Goal: Task Accomplishment & Management: Use online tool/utility

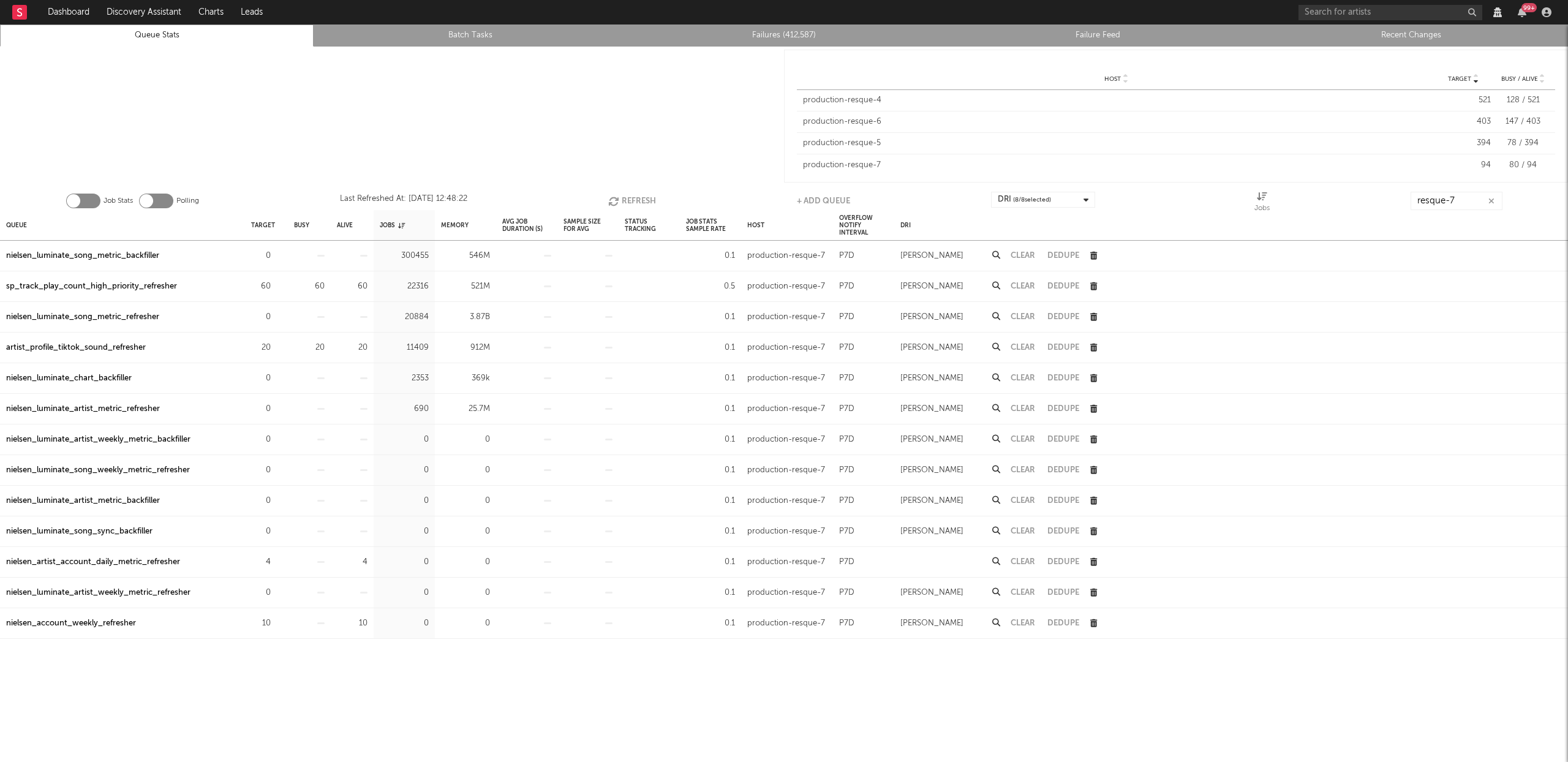
click at [636, 197] on button "Refresh" at bounding box center [632, 201] width 48 height 18
click at [636, 197] on button "Refresh" at bounding box center [632, 201] width 48 height 18
click at [627, 199] on button "Refresh" at bounding box center [632, 201] width 48 height 18
click at [100, 381] on div "nielsen_luminate_chart_backfiller" at bounding box center [69, 378] width 126 height 15
click at [632, 198] on button "Refresh" at bounding box center [632, 201] width 48 height 18
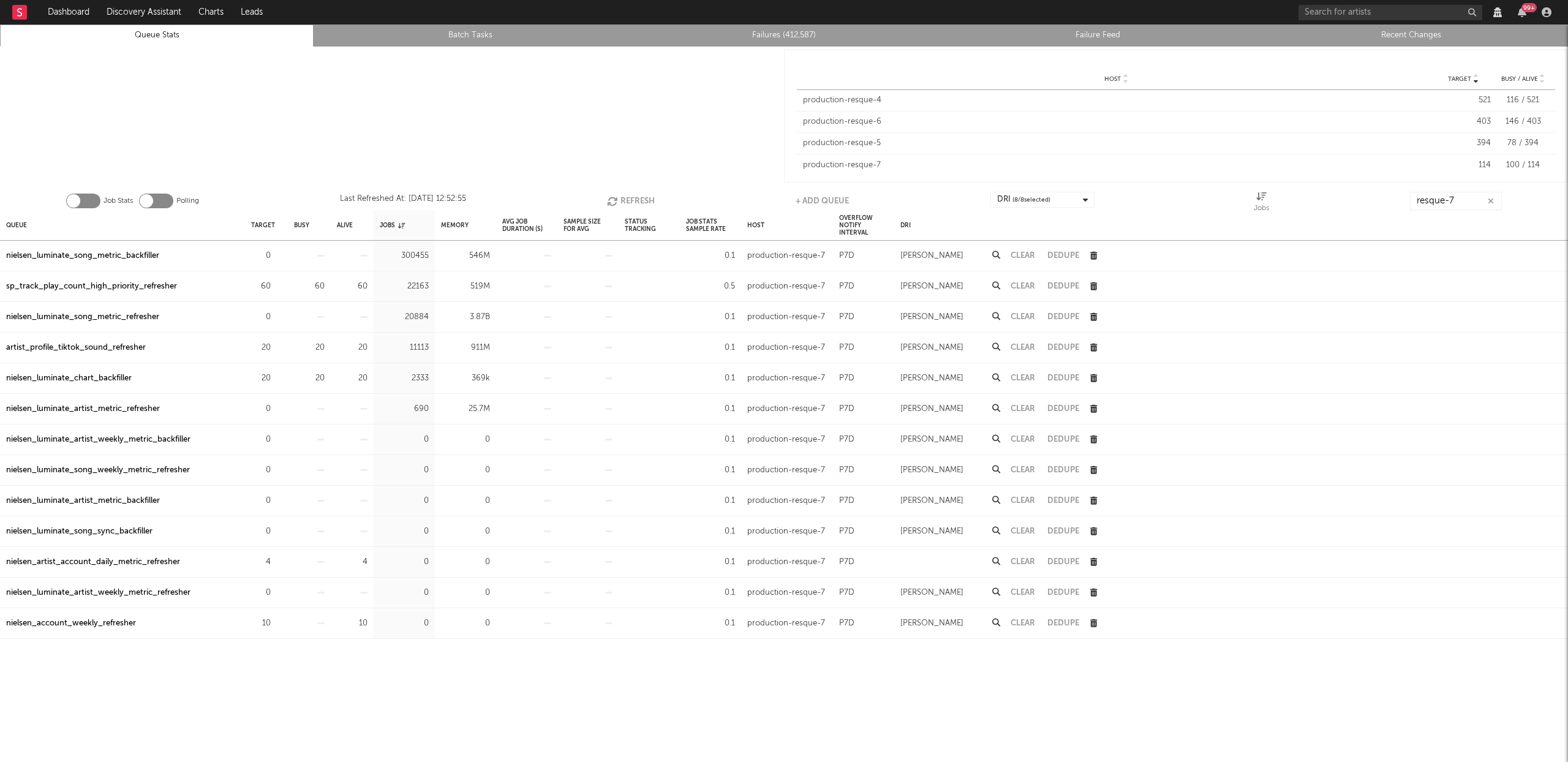
click at [632, 198] on button "Refresh" at bounding box center [631, 201] width 48 height 18
click at [801, 32] on link "Failures (412,587)" at bounding box center [784, 35] width 300 height 15
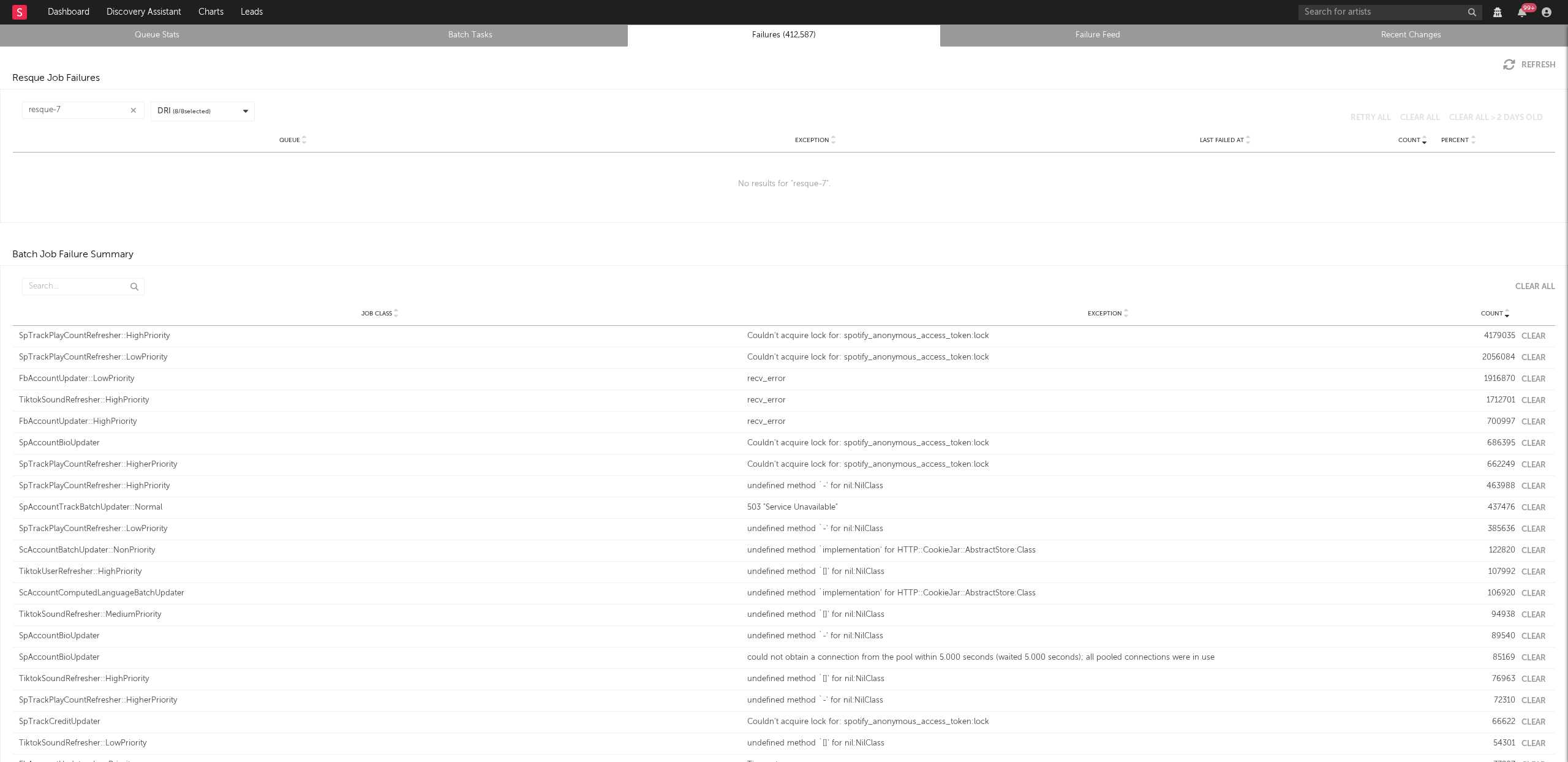
click at [1403, 32] on link "Recent Changes" at bounding box center [1412, 35] width 300 height 15
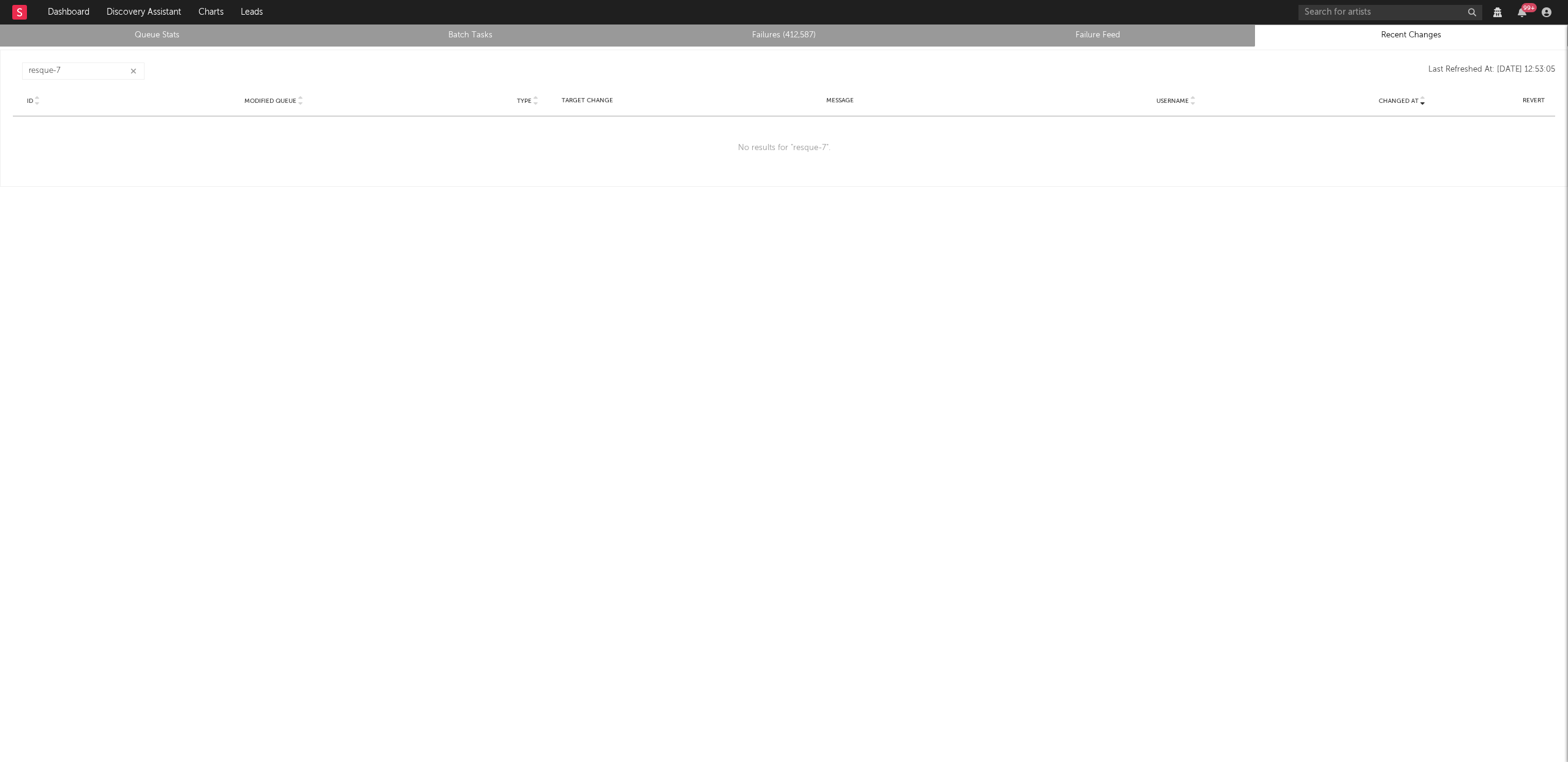
click at [134, 69] on icon "button" at bounding box center [133, 71] width 6 height 8
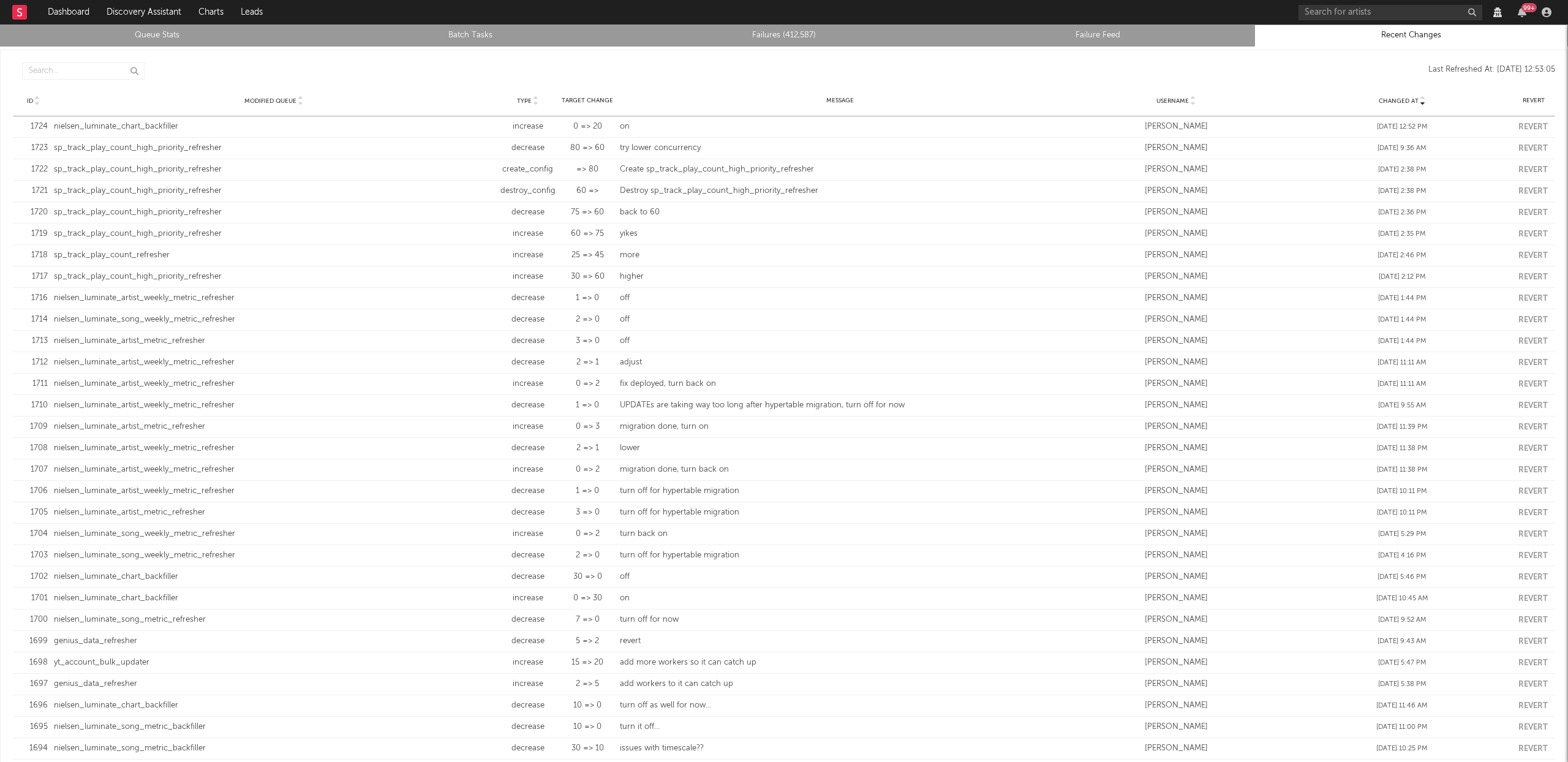
click at [176, 37] on link "Queue Stats" at bounding box center [157, 35] width 300 height 15
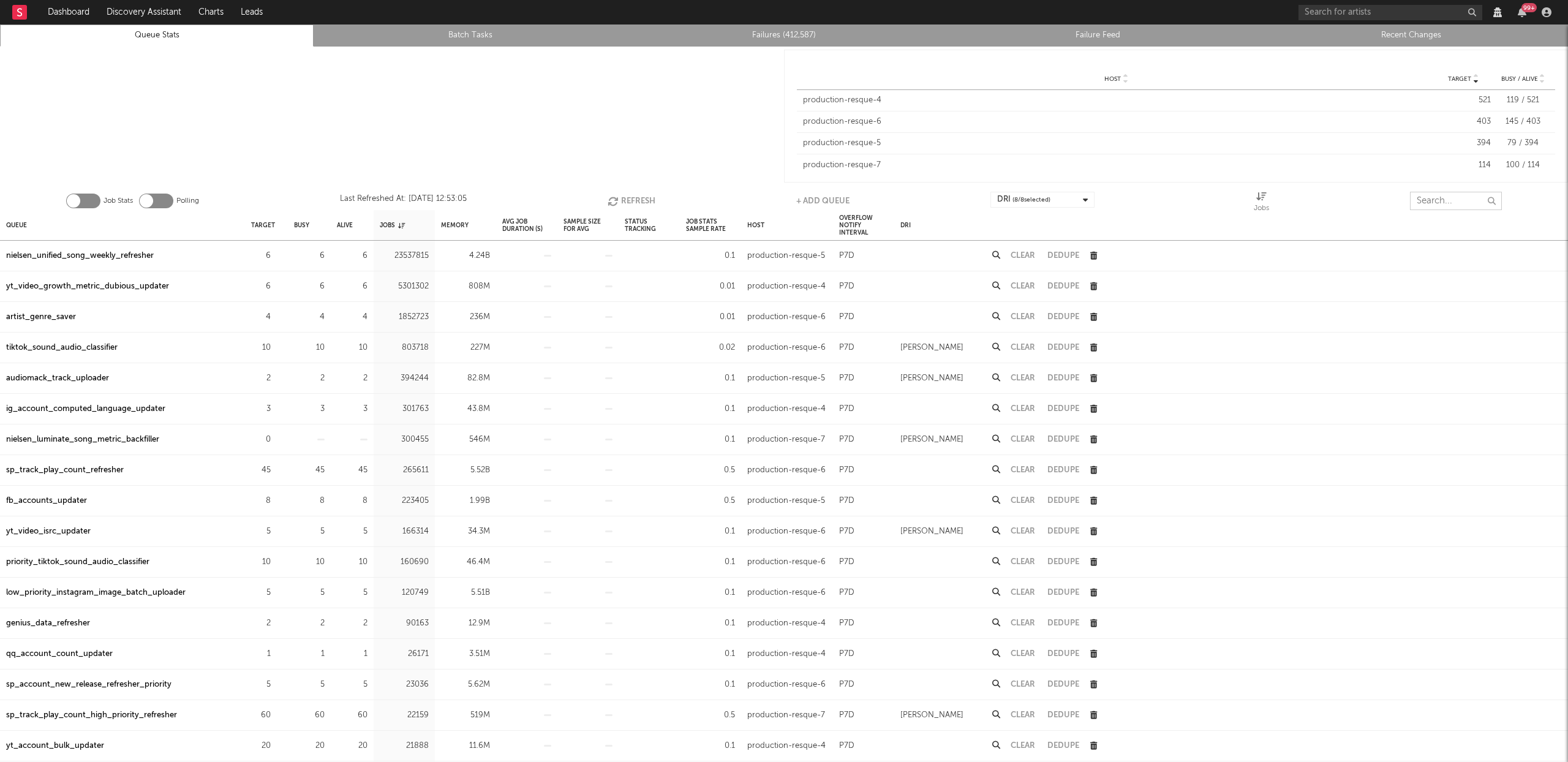
click at [1443, 199] on input "text" at bounding box center [1456, 201] width 92 height 18
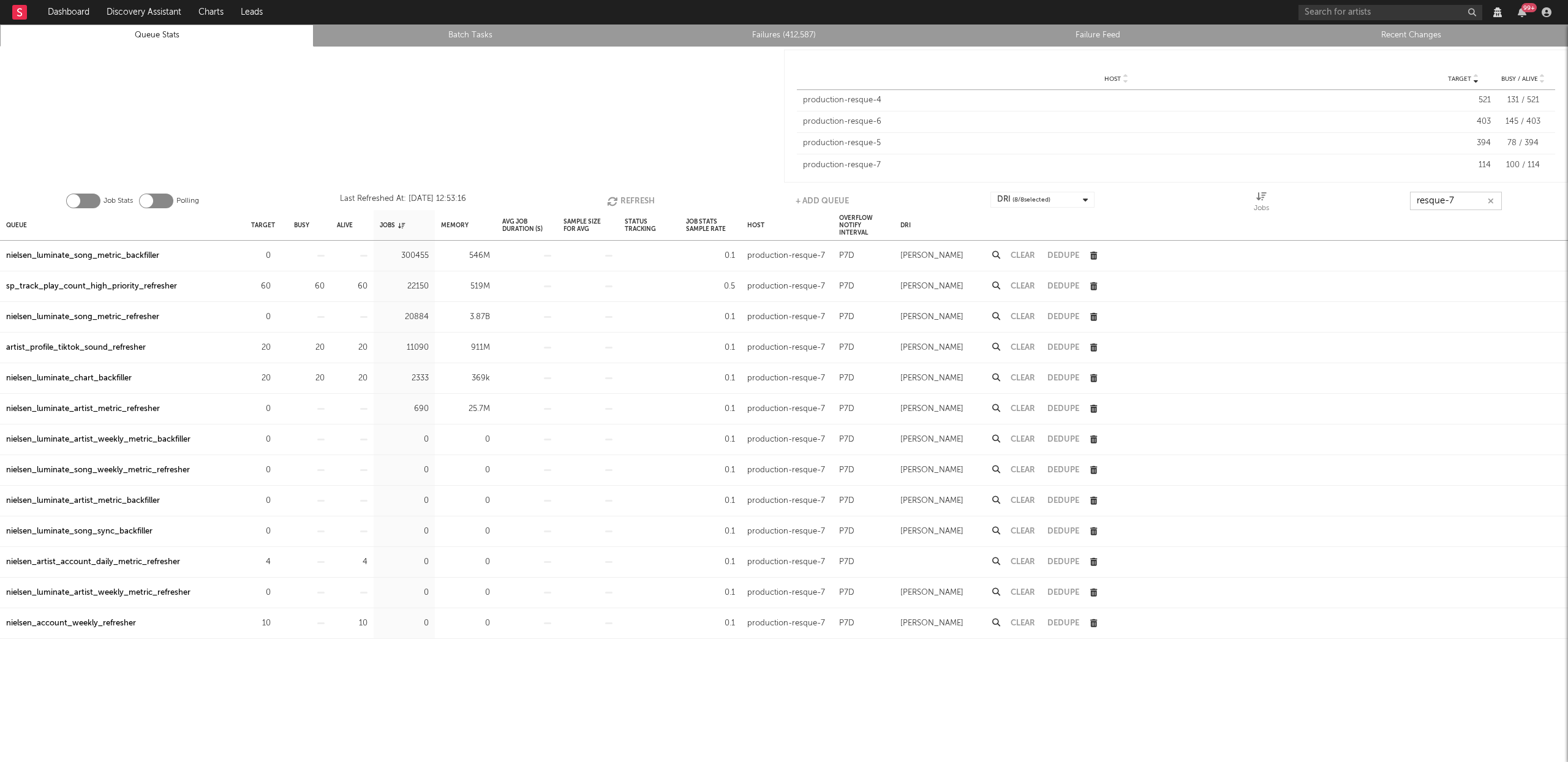
click at [639, 197] on button "Refresh" at bounding box center [631, 201] width 48 height 18
type input "resque-7"
click at [634, 199] on button "Refresh" at bounding box center [631, 201] width 48 height 18
click at [634, 199] on button "Refresh" at bounding box center [632, 201] width 48 height 18
click at [91, 375] on div "nielsen_luminate_chart_backfiller" at bounding box center [69, 378] width 126 height 15
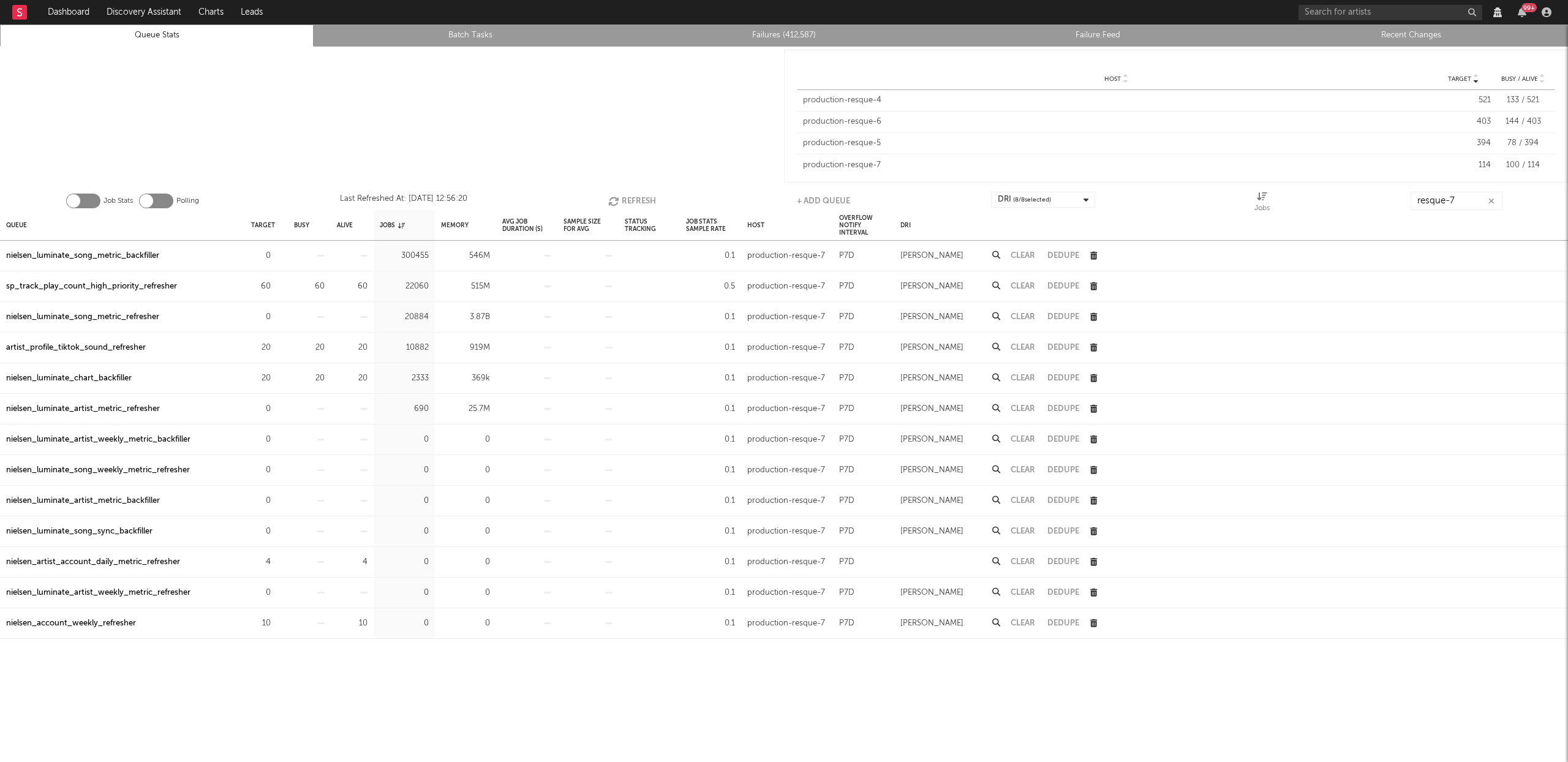
click at [72, 376] on div "nielsen_luminate_chart_backfiller" at bounding box center [69, 378] width 126 height 15
click at [637, 196] on button "Refresh" at bounding box center [632, 201] width 48 height 18
click at [622, 195] on button "Refresh" at bounding box center [632, 201] width 48 height 18
click at [625, 197] on button "Refresh" at bounding box center [631, 201] width 48 height 18
click at [618, 197] on icon "button" at bounding box center [614, 201] width 13 height 10
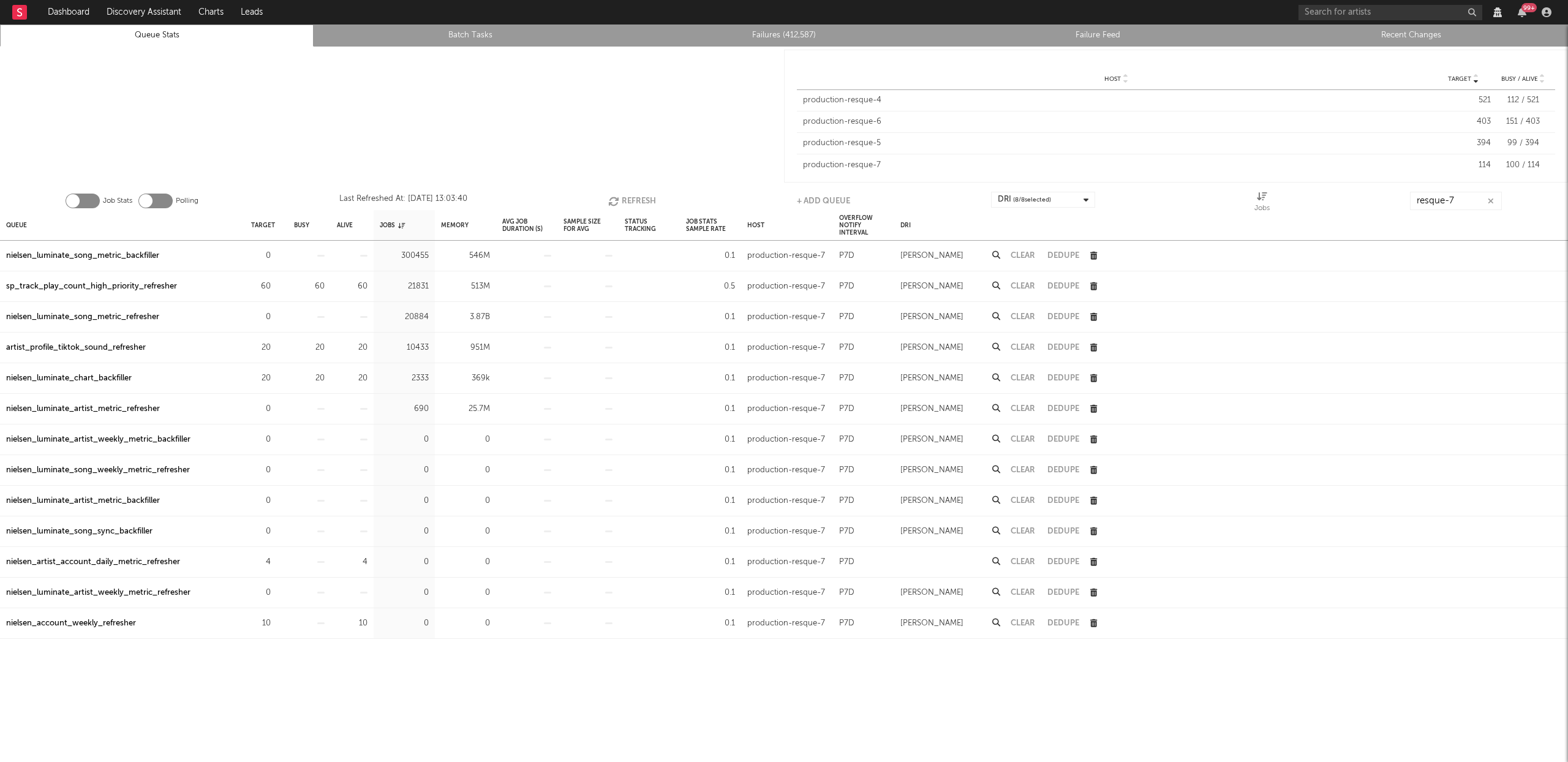
click at [625, 199] on button "Refresh" at bounding box center [632, 201] width 48 height 18
click at [625, 197] on button "Refresh" at bounding box center [632, 201] width 48 height 18
click at [632, 199] on button "Refresh" at bounding box center [632, 201] width 48 height 18
click at [629, 199] on button "Refresh" at bounding box center [632, 201] width 48 height 18
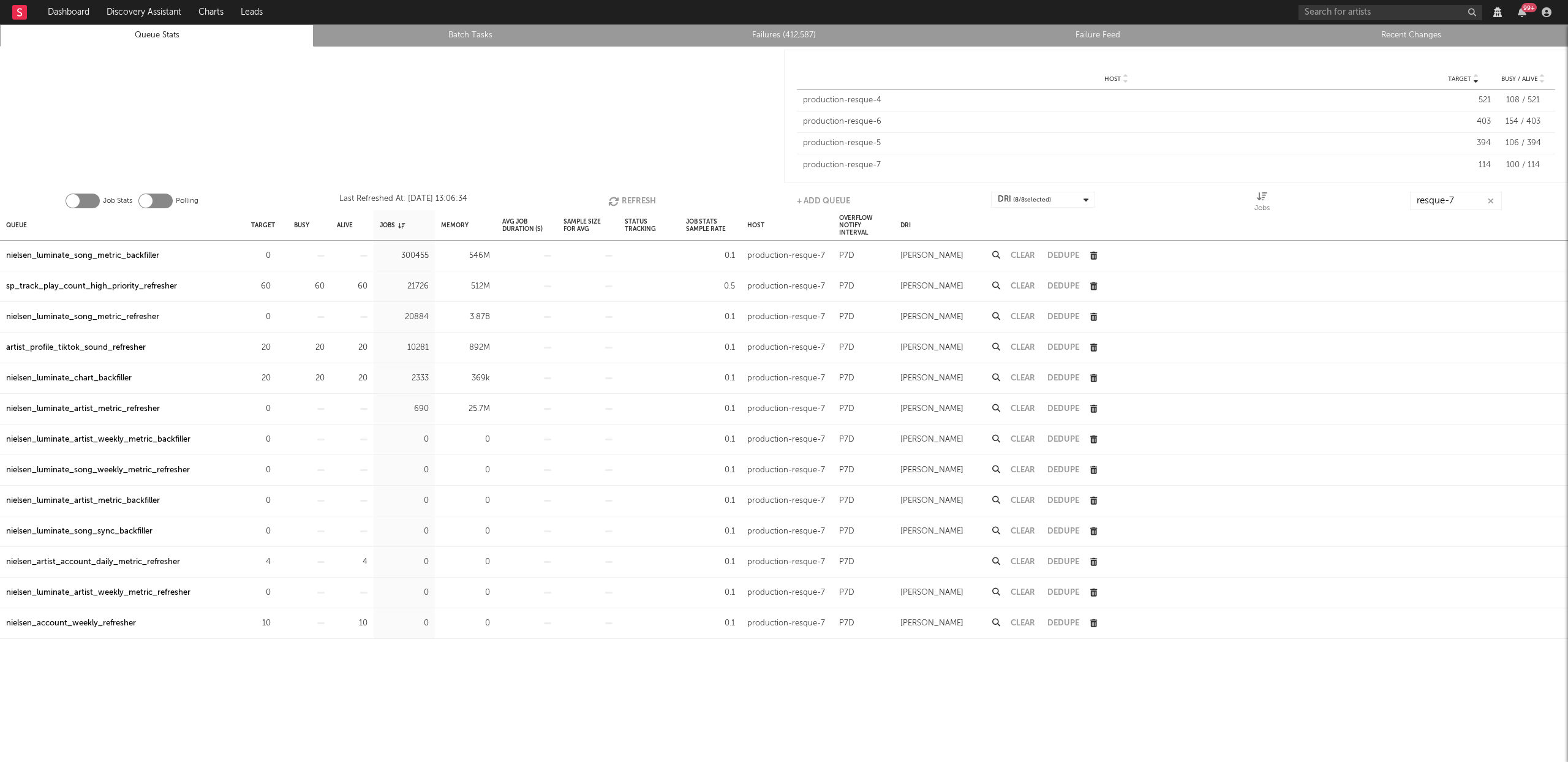
click at [635, 194] on button "Refresh" at bounding box center [632, 201] width 48 height 18
click at [635, 194] on button "Refresh" at bounding box center [632, 201] width 48 height 18
click at [645, 203] on button "Refresh" at bounding box center [632, 201] width 48 height 18
click at [634, 199] on button "Refresh" at bounding box center [632, 201] width 48 height 18
click at [625, 199] on button "Refresh" at bounding box center [632, 201] width 48 height 18
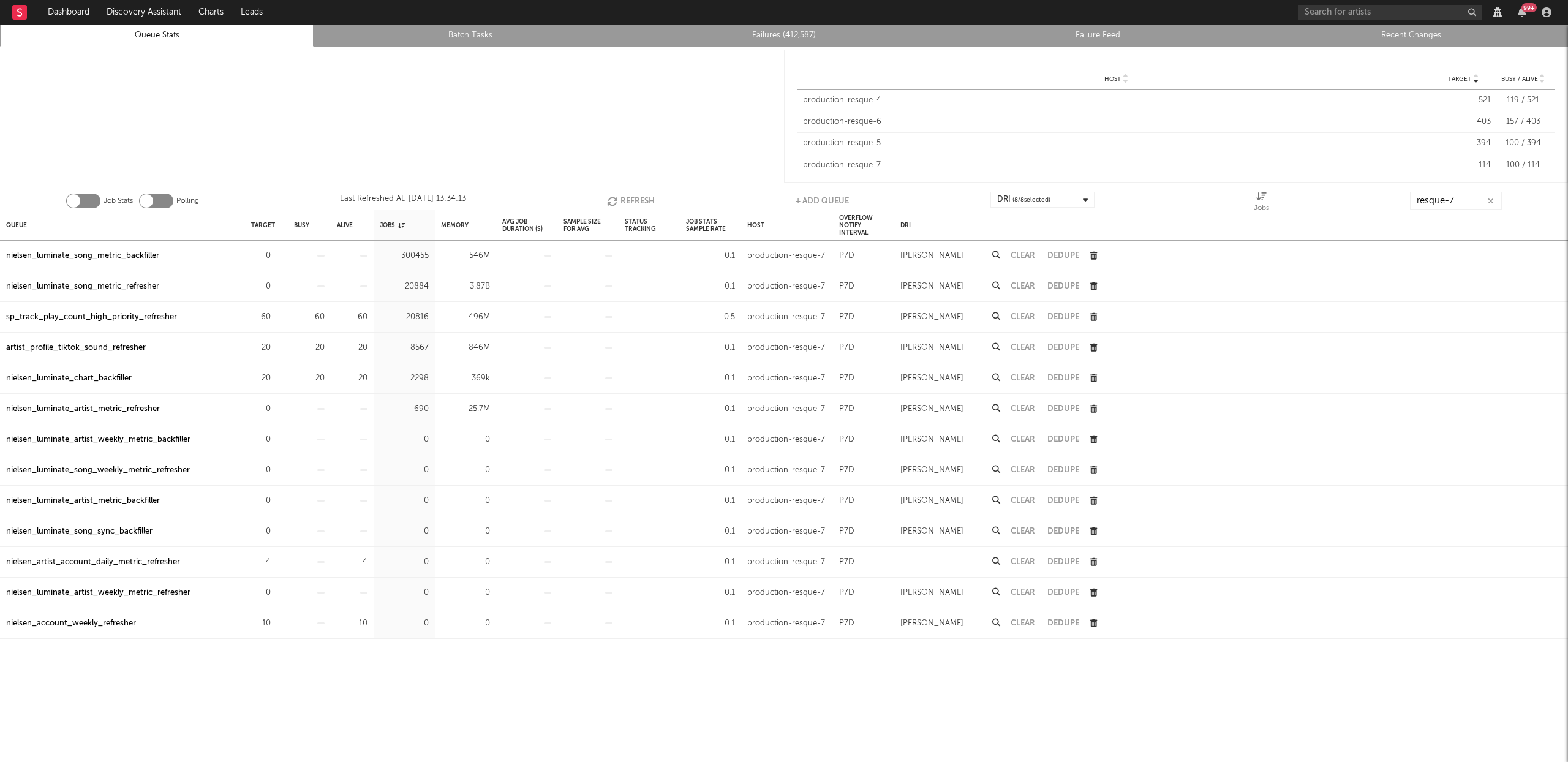
click at [626, 204] on button "Refresh" at bounding box center [631, 201] width 48 height 18
click at [632, 200] on button "Refresh" at bounding box center [632, 201] width 48 height 18
click at [76, 378] on div "nielsen_luminate_chart_backfiller" at bounding box center [69, 378] width 126 height 15
click at [620, 200] on icon "button" at bounding box center [615, 201] width 13 height 10
click at [618, 199] on icon "button" at bounding box center [614, 201] width 13 height 10
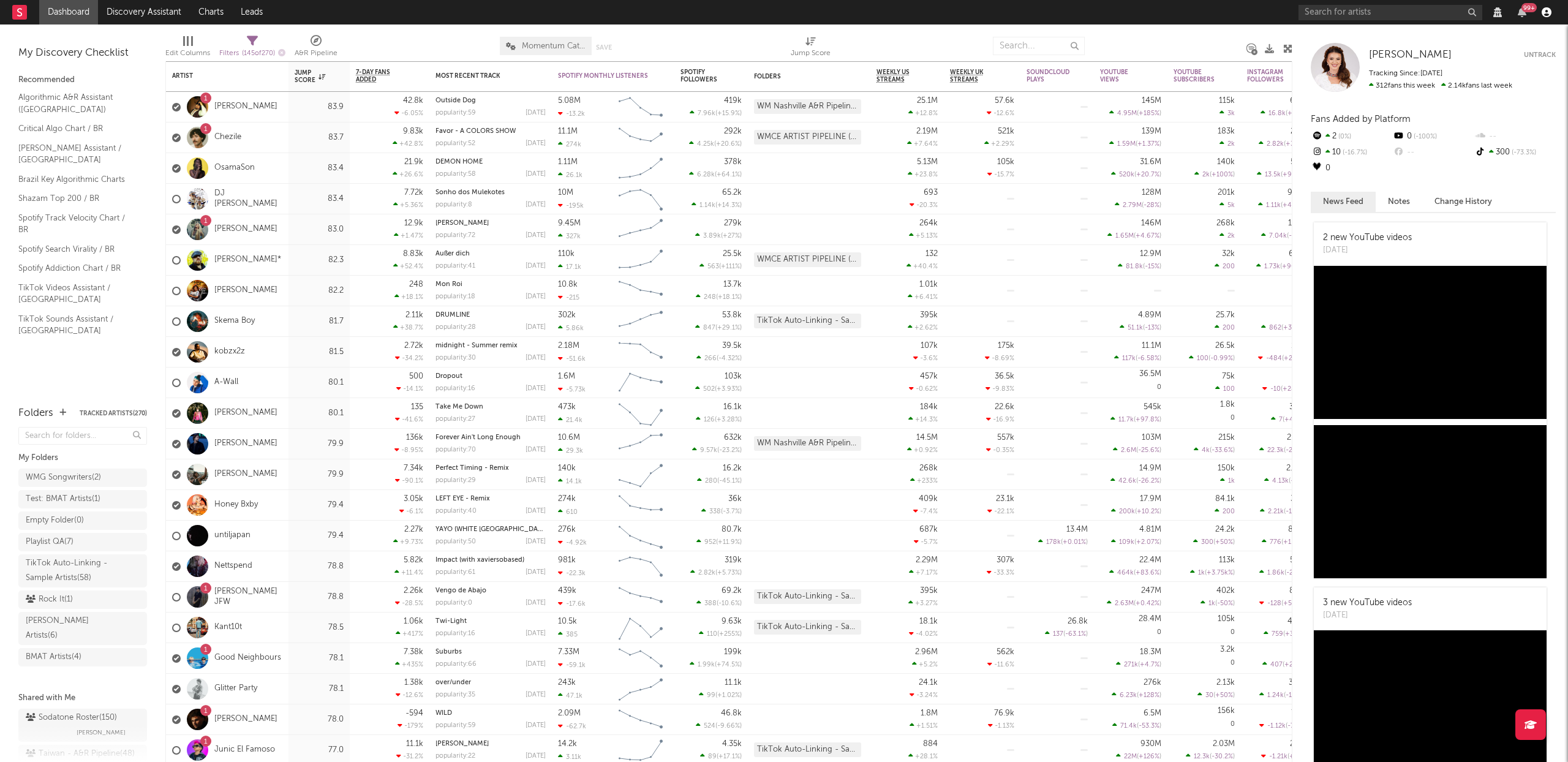
click at [1544, 15] on icon "button" at bounding box center [1546, 13] width 10 height 10
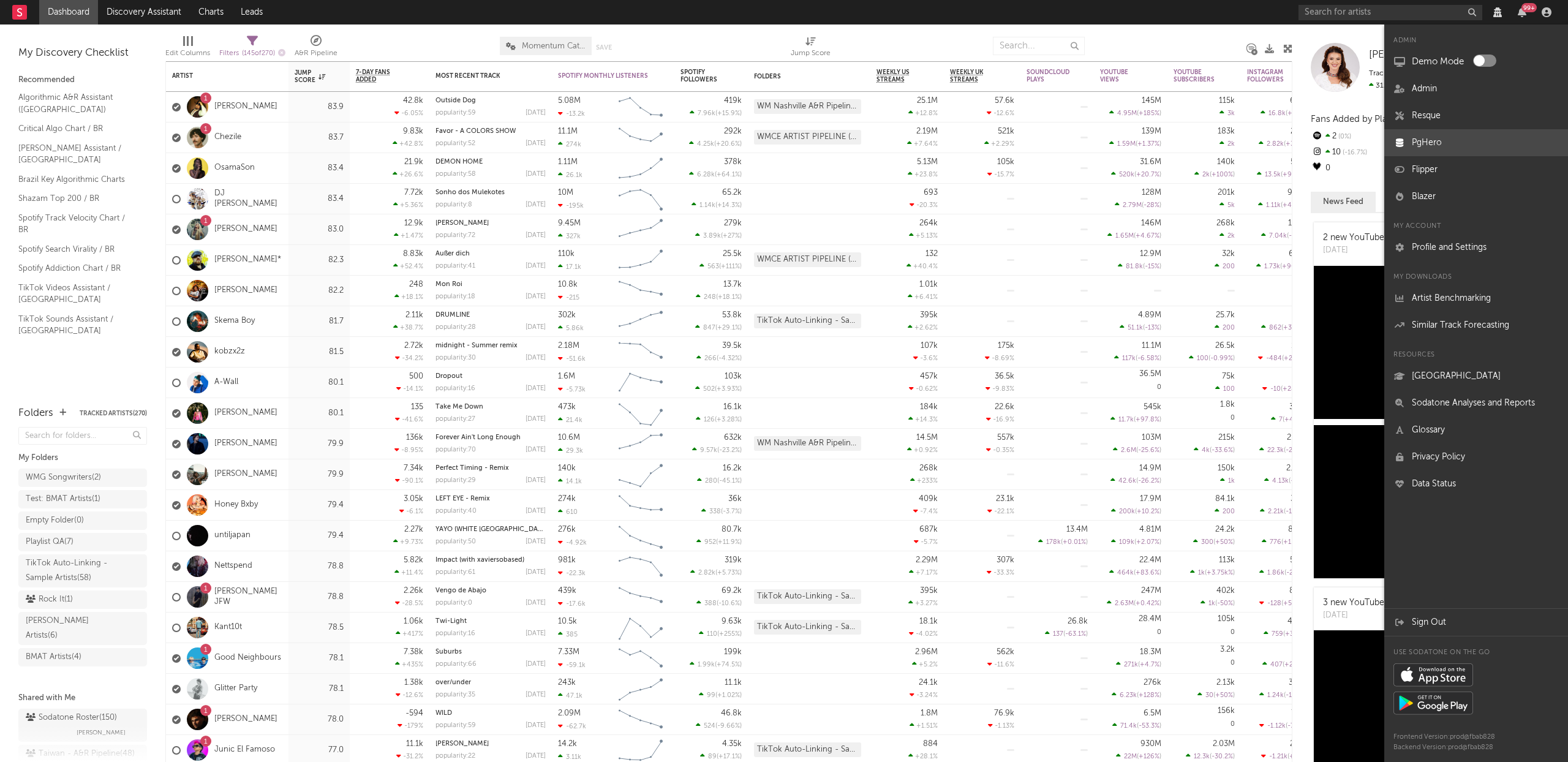
click at [1444, 149] on link "PgHero" at bounding box center [1476, 142] width 184 height 27
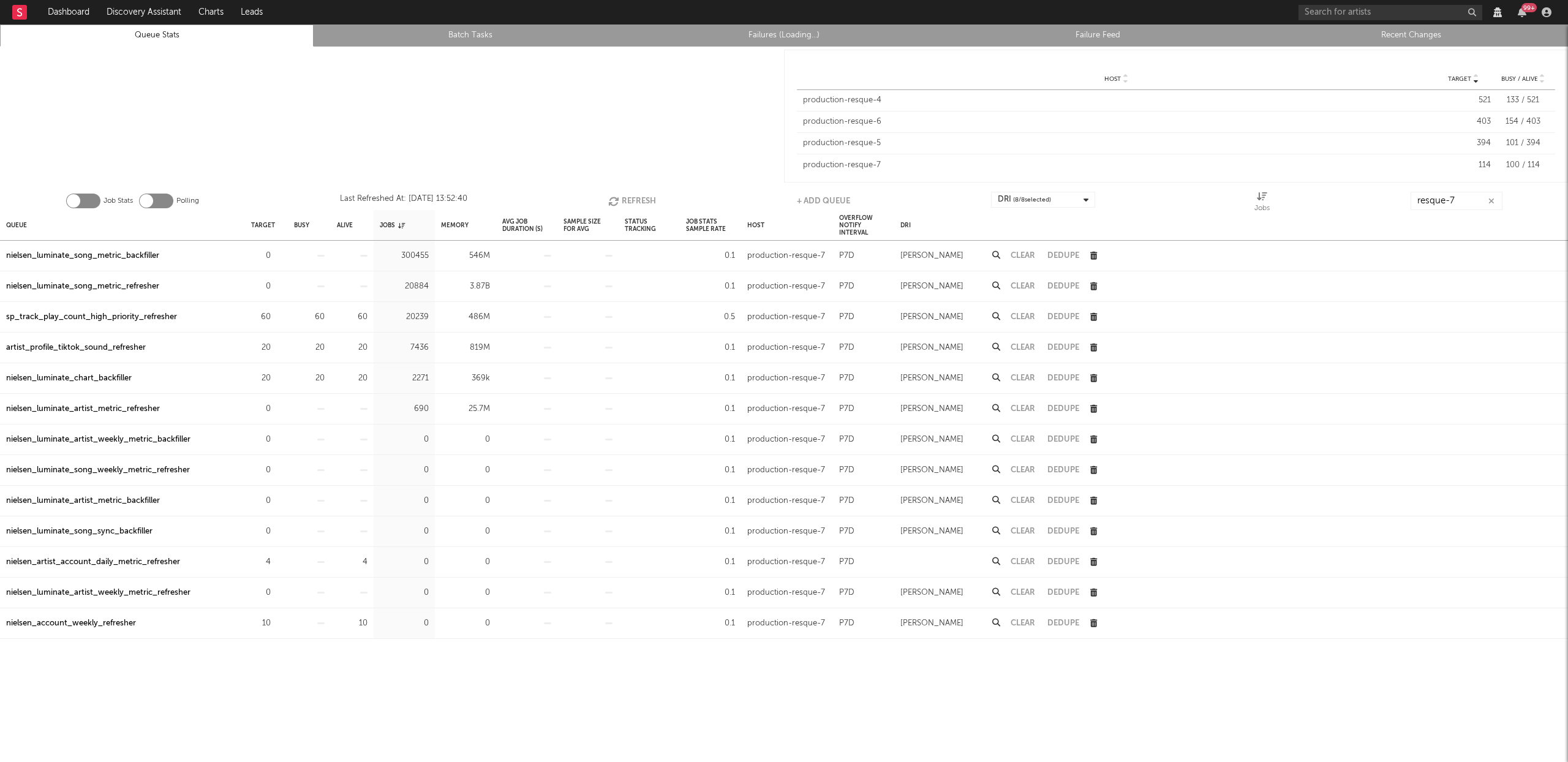
click at [623, 195] on button "Refresh" at bounding box center [632, 201] width 48 height 18
click at [1426, 36] on link "Recent Changes" at bounding box center [1412, 35] width 300 height 15
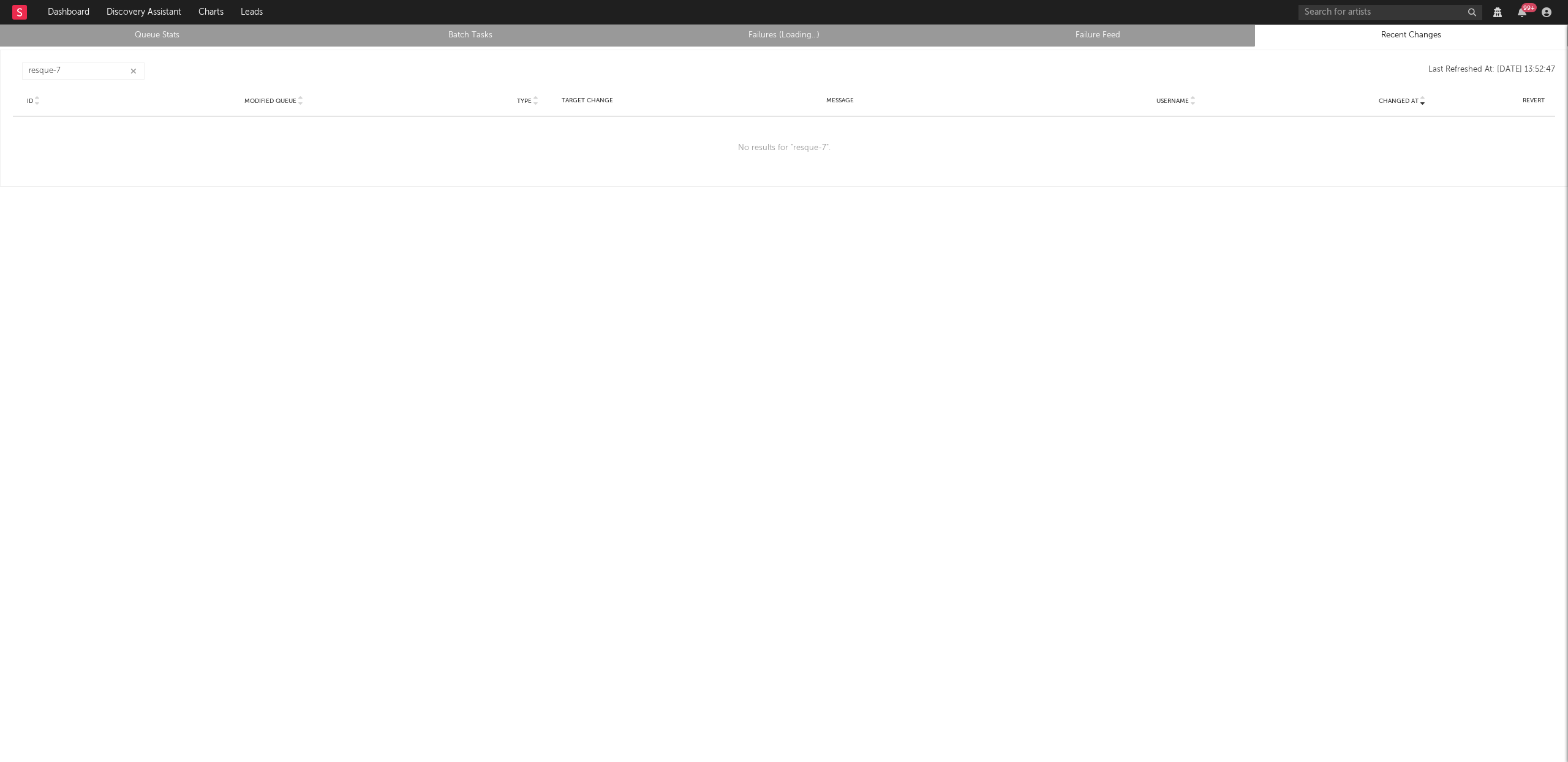
click at [129, 69] on button "button" at bounding box center [133, 71] width 10 height 12
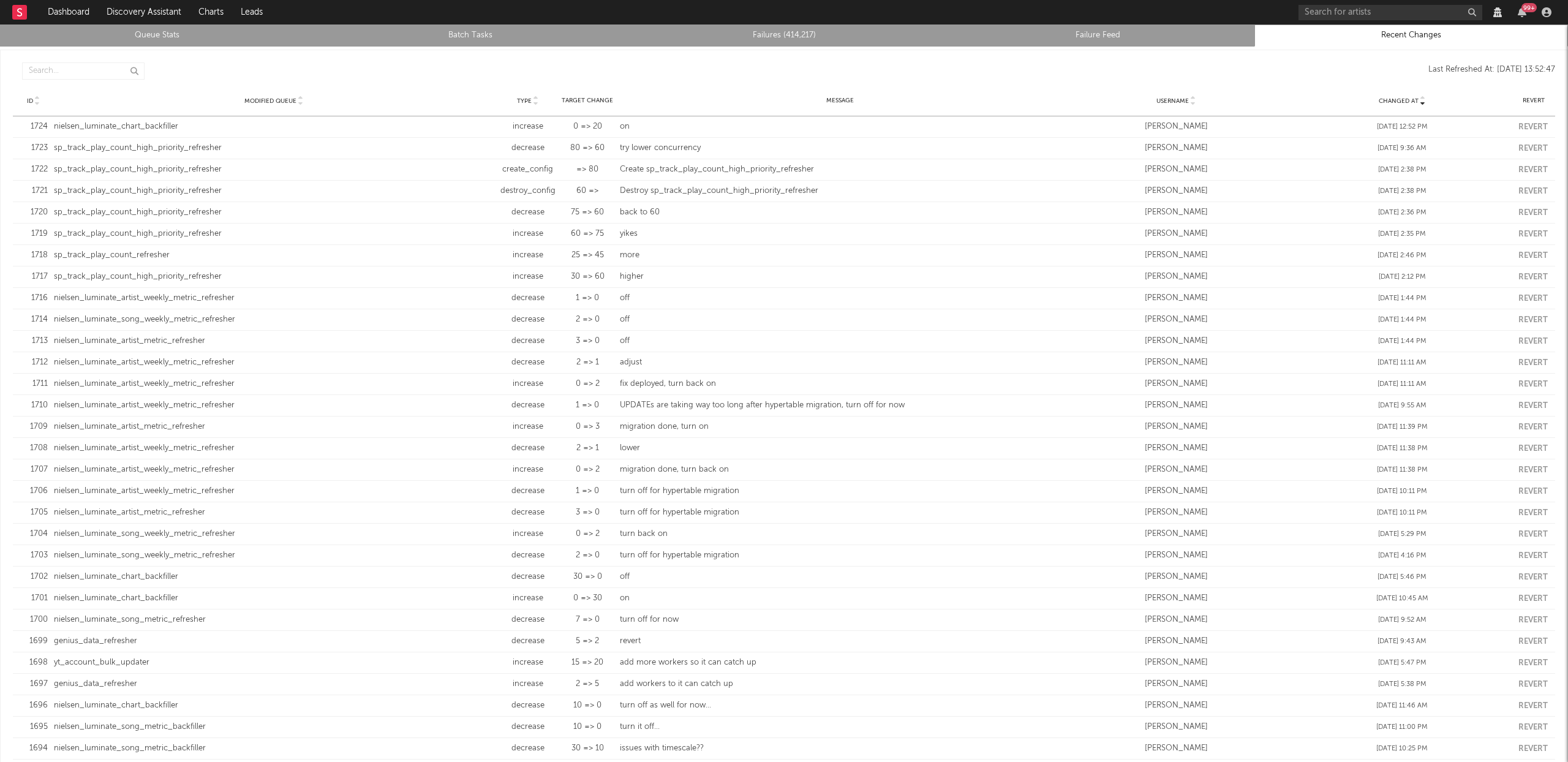
click at [176, 38] on link "Queue Stats" at bounding box center [157, 35] width 300 height 15
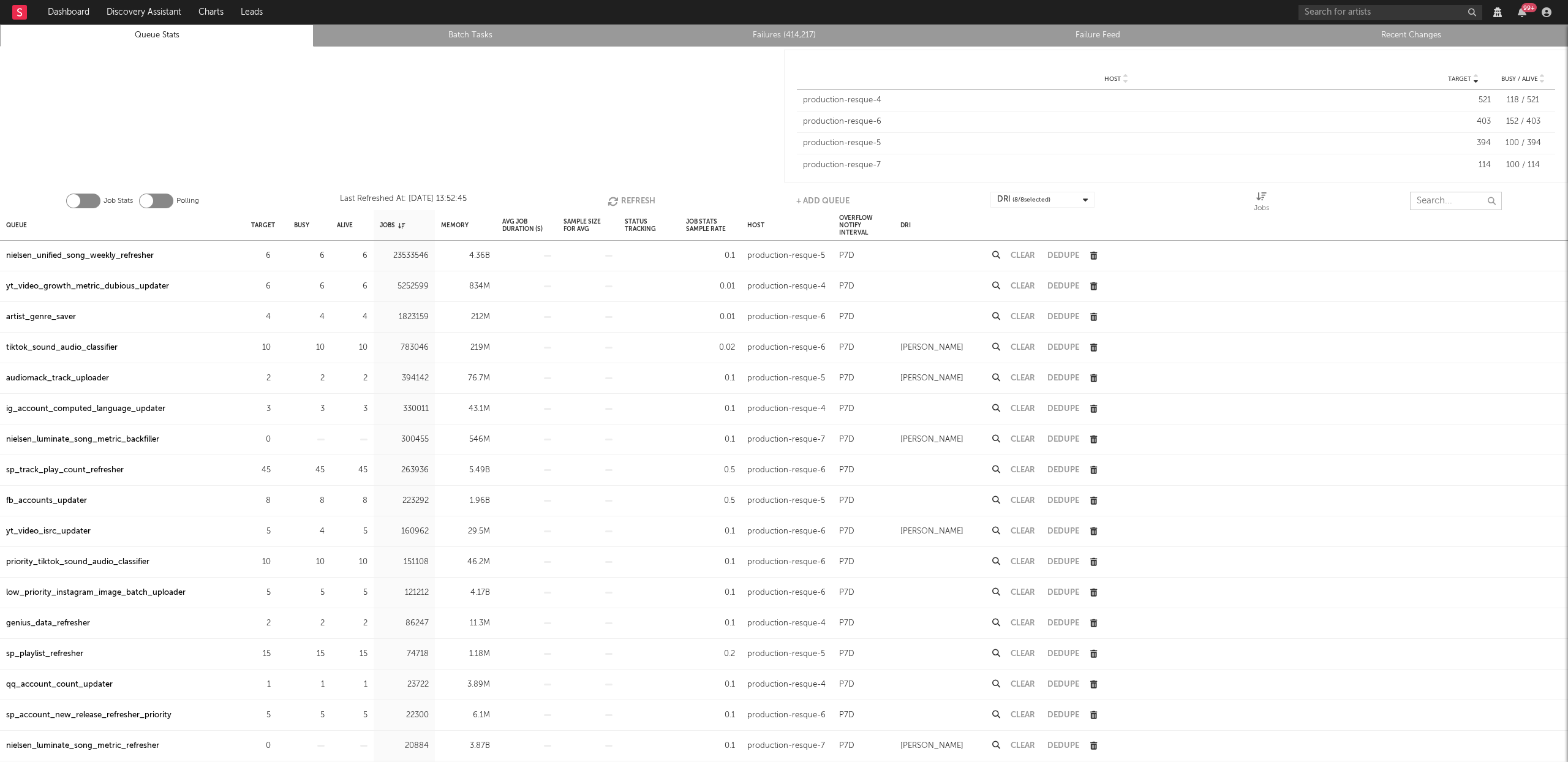
click at [1430, 202] on input "text" at bounding box center [1456, 201] width 92 height 18
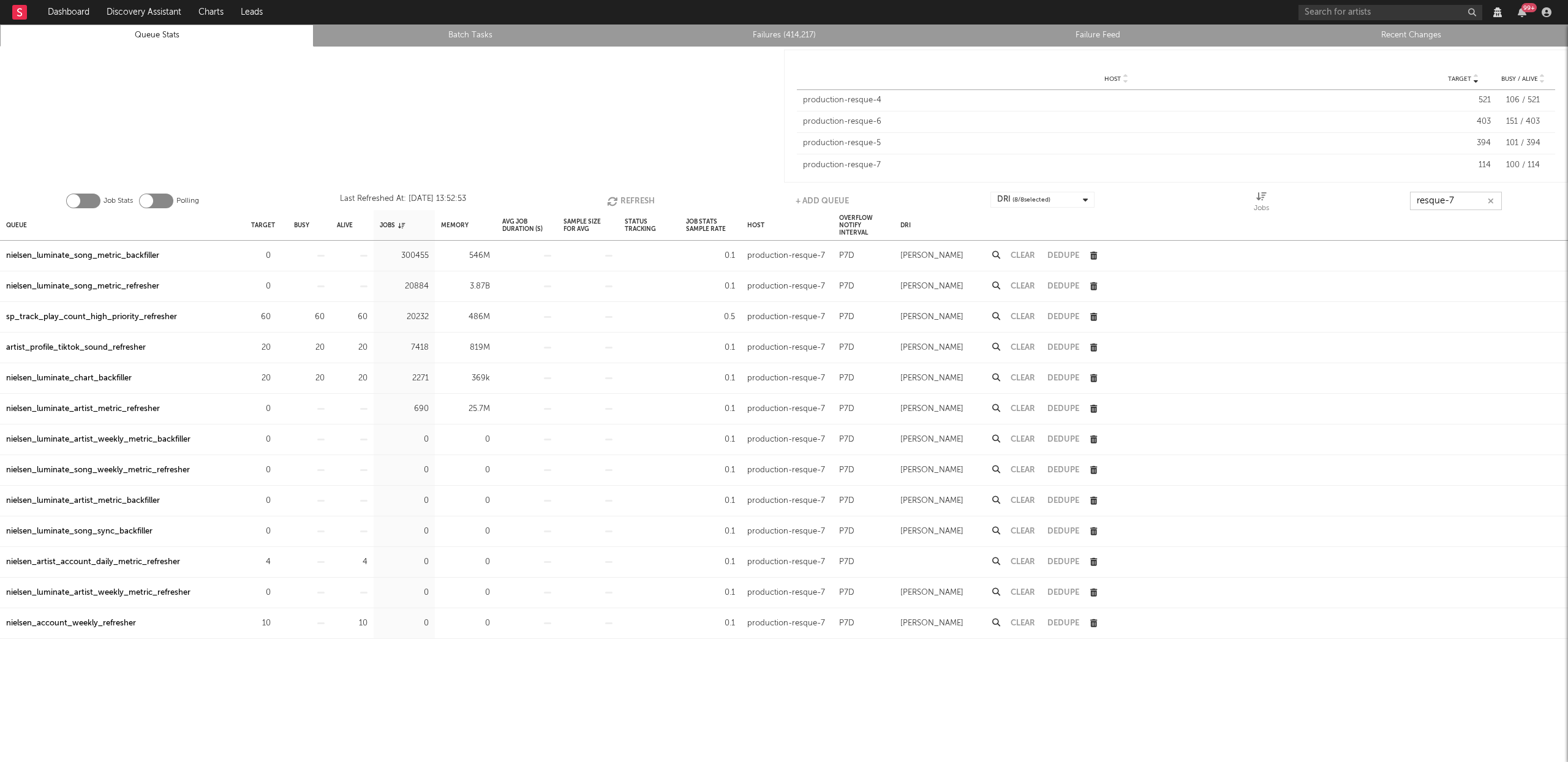
click at [633, 205] on button "Refresh" at bounding box center [631, 201] width 48 height 18
click at [629, 204] on button "Refresh" at bounding box center [632, 201] width 48 height 18
type input "resque-7"
click at [641, 199] on button "Refresh" at bounding box center [631, 201] width 48 height 18
click at [647, 204] on button "Refresh" at bounding box center [632, 201] width 48 height 18
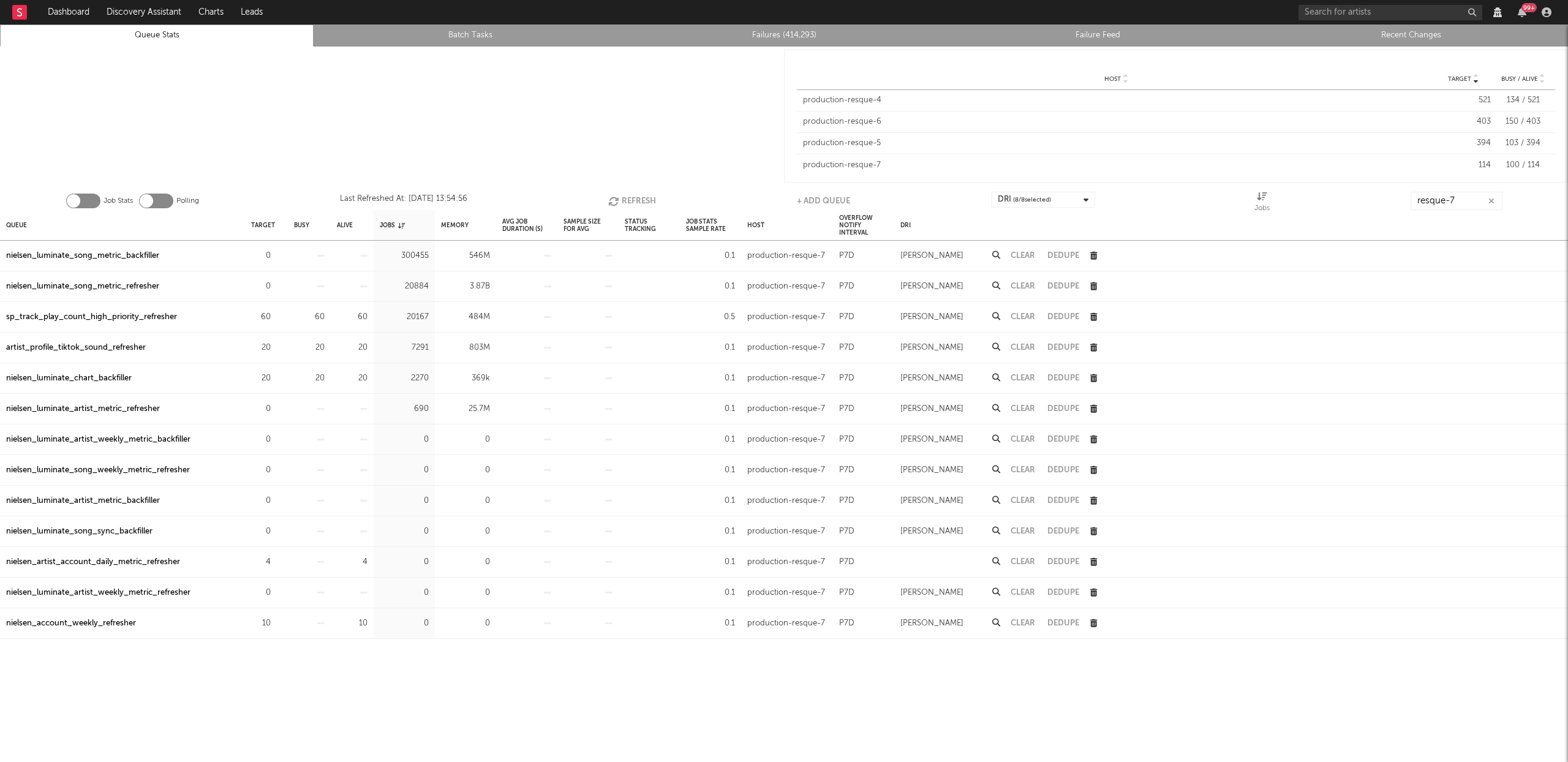
click at [642, 201] on button "Refresh" at bounding box center [632, 201] width 48 height 18
click at [276, 377] on icon "button" at bounding box center [277, 378] width 8 height 8
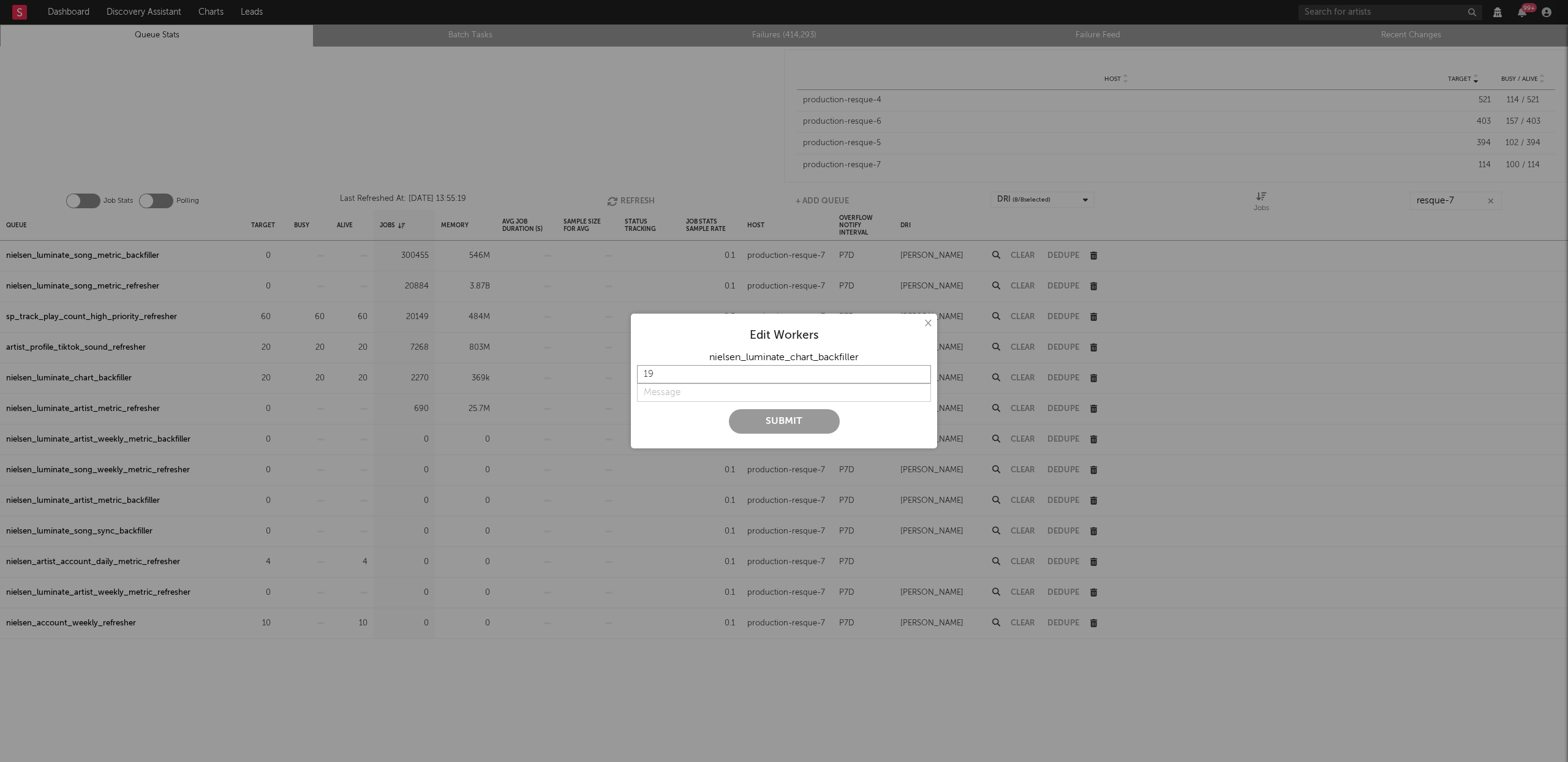
click at [924, 378] on input "19" at bounding box center [784, 374] width 294 height 18
click at [924, 378] on input "18" at bounding box center [784, 374] width 294 height 18
click at [925, 378] on input "17" at bounding box center [784, 374] width 294 height 18
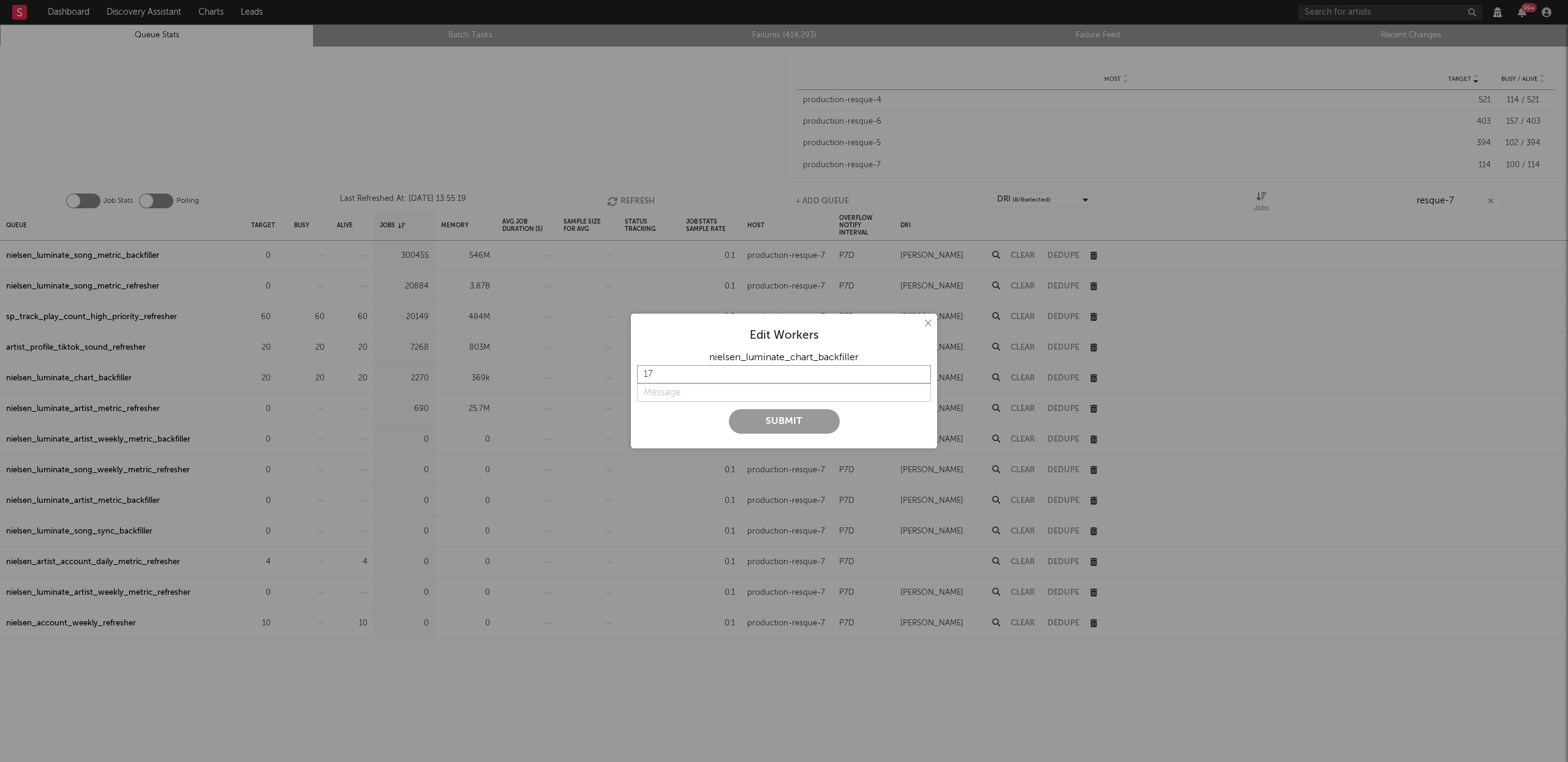
click at [925, 378] on input "17" at bounding box center [784, 374] width 294 height 18
click at [920, 376] on input "16" at bounding box center [784, 374] width 294 height 18
click at [920, 376] on input "15" at bounding box center [784, 374] width 294 height 18
click at [920, 376] on input "14" at bounding box center [784, 374] width 294 height 18
click at [920, 376] on input "13" at bounding box center [784, 374] width 294 height 18
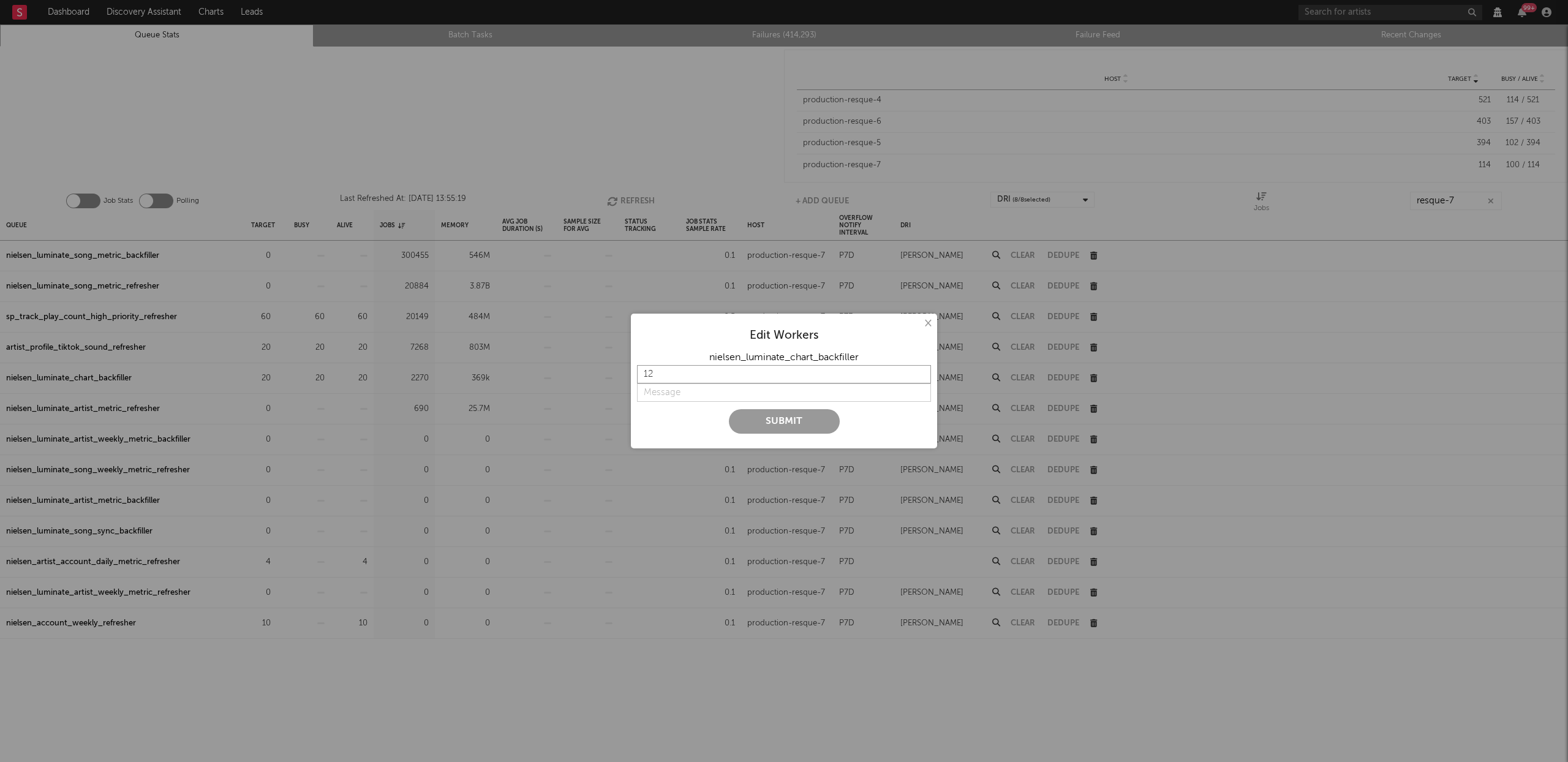
click at [920, 376] on input "12" at bounding box center [784, 374] width 294 height 18
click at [920, 376] on input "11" at bounding box center [784, 374] width 294 height 18
click at [920, 376] on input "10" at bounding box center [784, 374] width 294 height 18
click at [919, 376] on input "9" at bounding box center [784, 374] width 294 height 18
click at [919, 376] on input "8" at bounding box center [784, 374] width 294 height 18
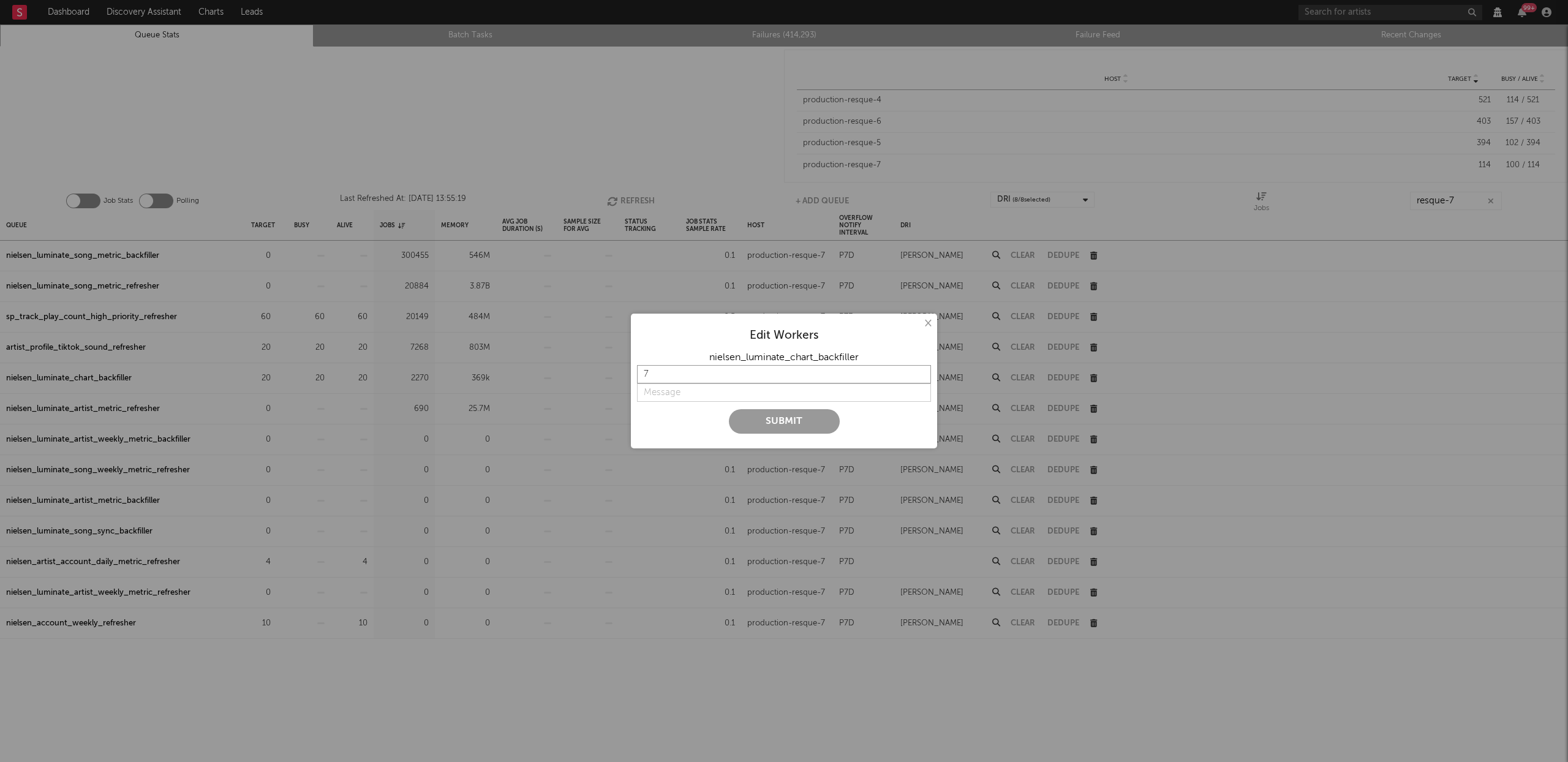
click at [918, 376] on input "7" at bounding box center [784, 374] width 294 height 18
click at [918, 376] on input "6" at bounding box center [784, 374] width 294 height 18
click at [918, 376] on input "5" at bounding box center [784, 374] width 294 height 18
click at [918, 376] on input "4" at bounding box center [784, 374] width 294 height 18
click at [918, 376] on input "3" at bounding box center [784, 374] width 294 height 18
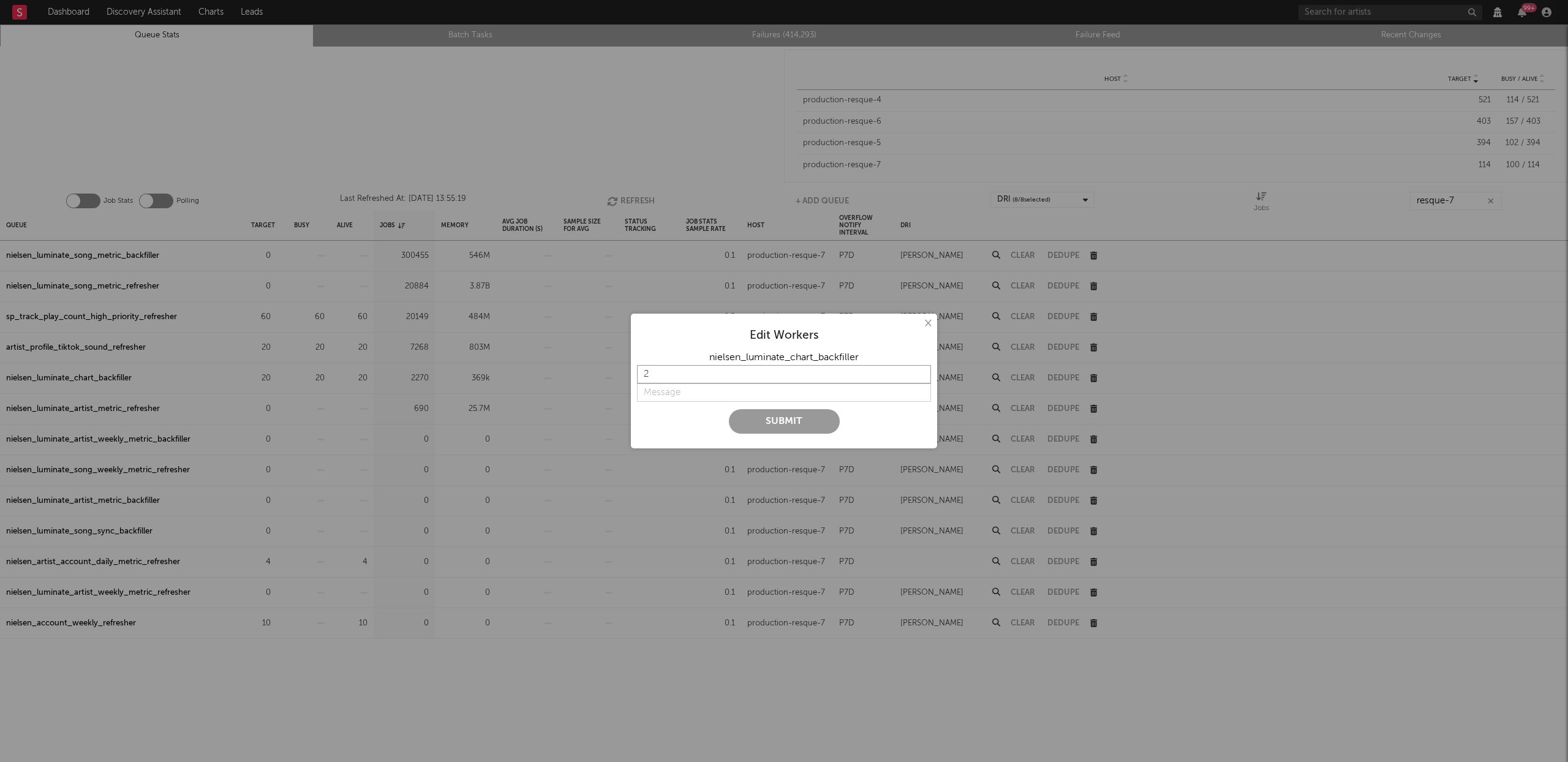
click at [918, 376] on input "2" at bounding box center [784, 374] width 294 height 18
click at [918, 376] on input "1" at bounding box center [784, 374] width 294 height 18
type input "0"
click at [916, 376] on input "0" at bounding box center [784, 374] width 294 height 18
click at [696, 393] on input "string" at bounding box center [784, 392] width 294 height 18
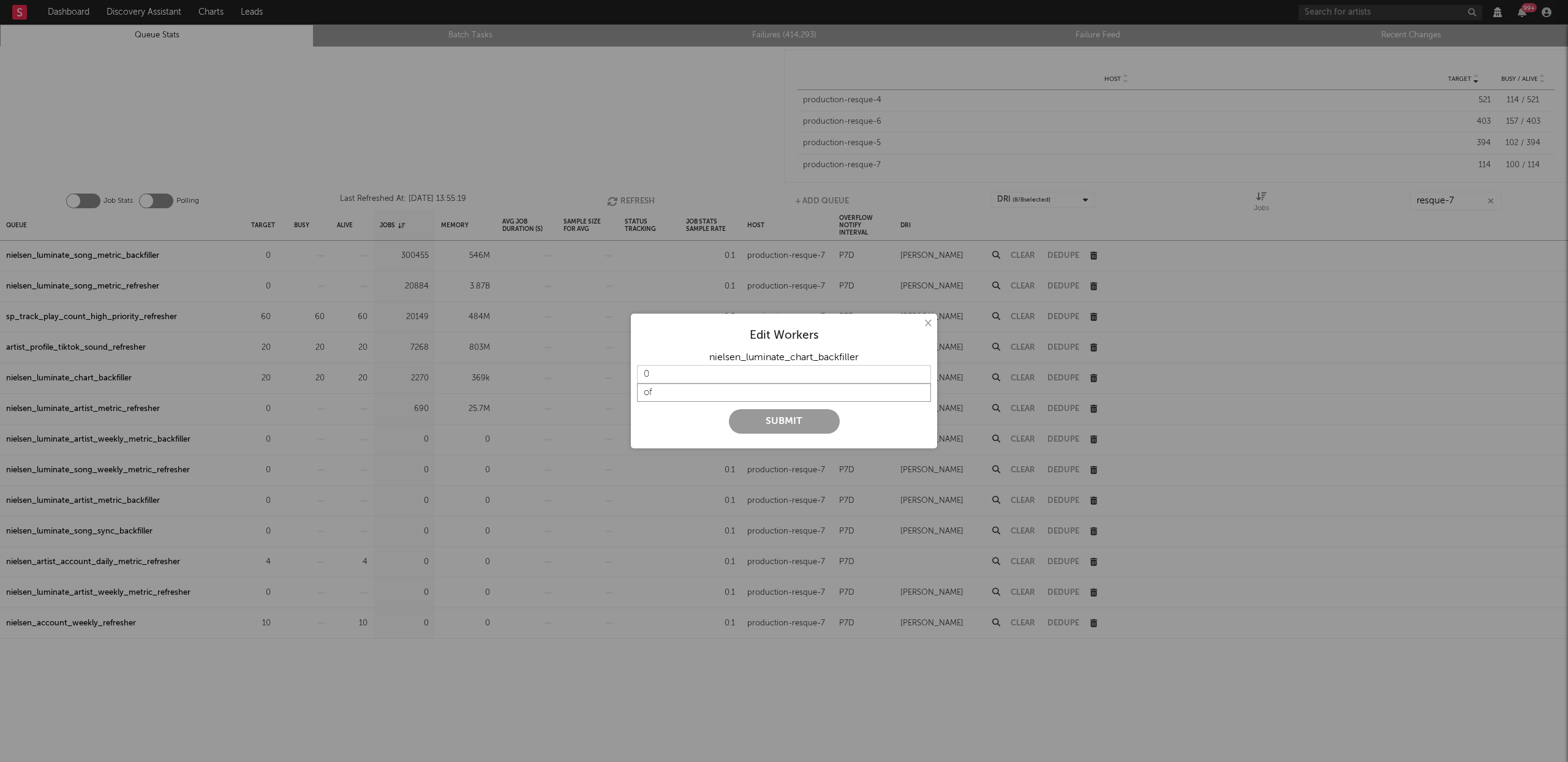
type input "o"
type input "t"
type input "turn off temporarily"
click at [765, 420] on button "Submit" at bounding box center [784, 421] width 111 height 24
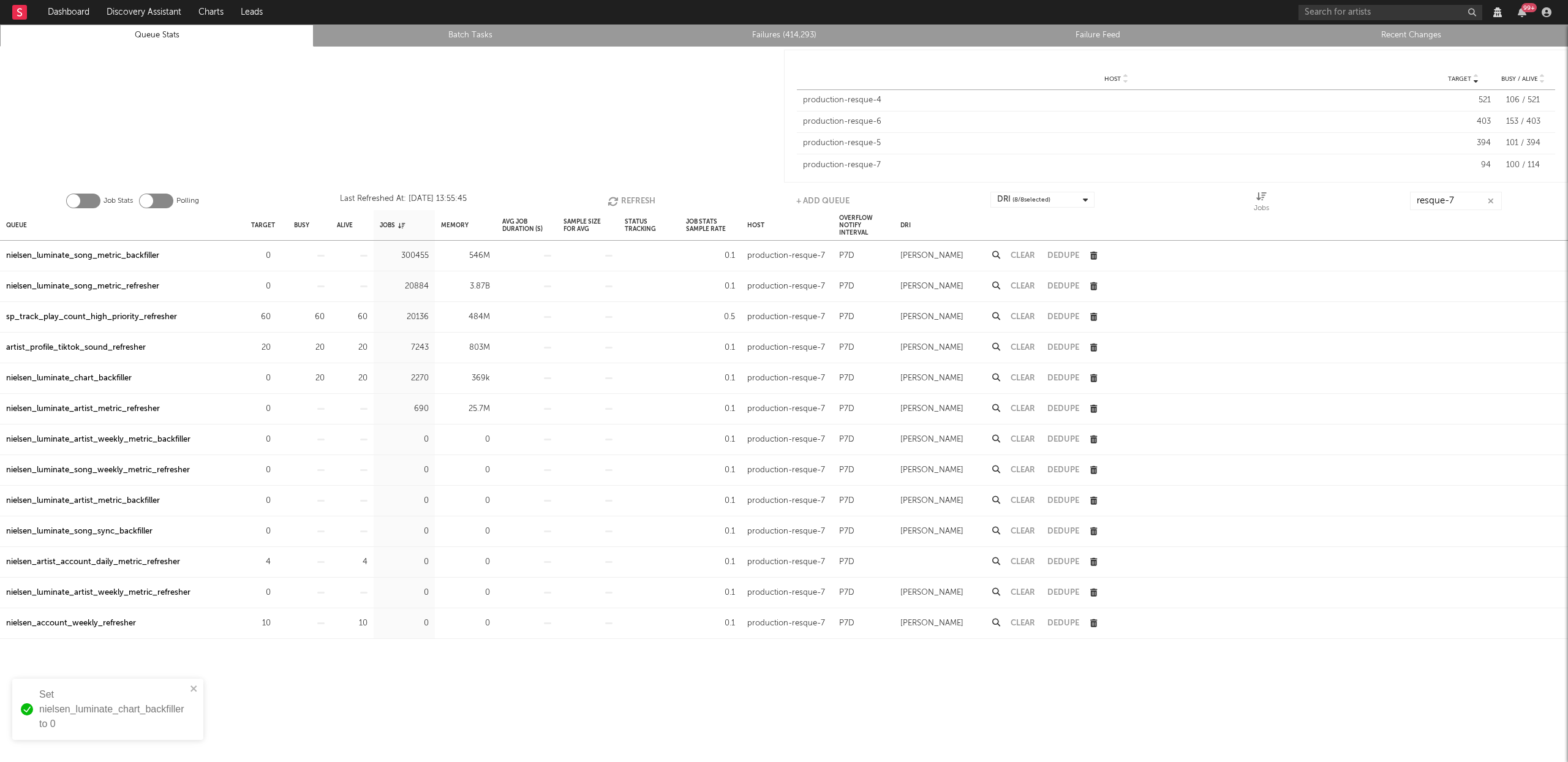
click at [1417, 33] on link "Recent Changes" at bounding box center [1412, 35] width 300 height 15
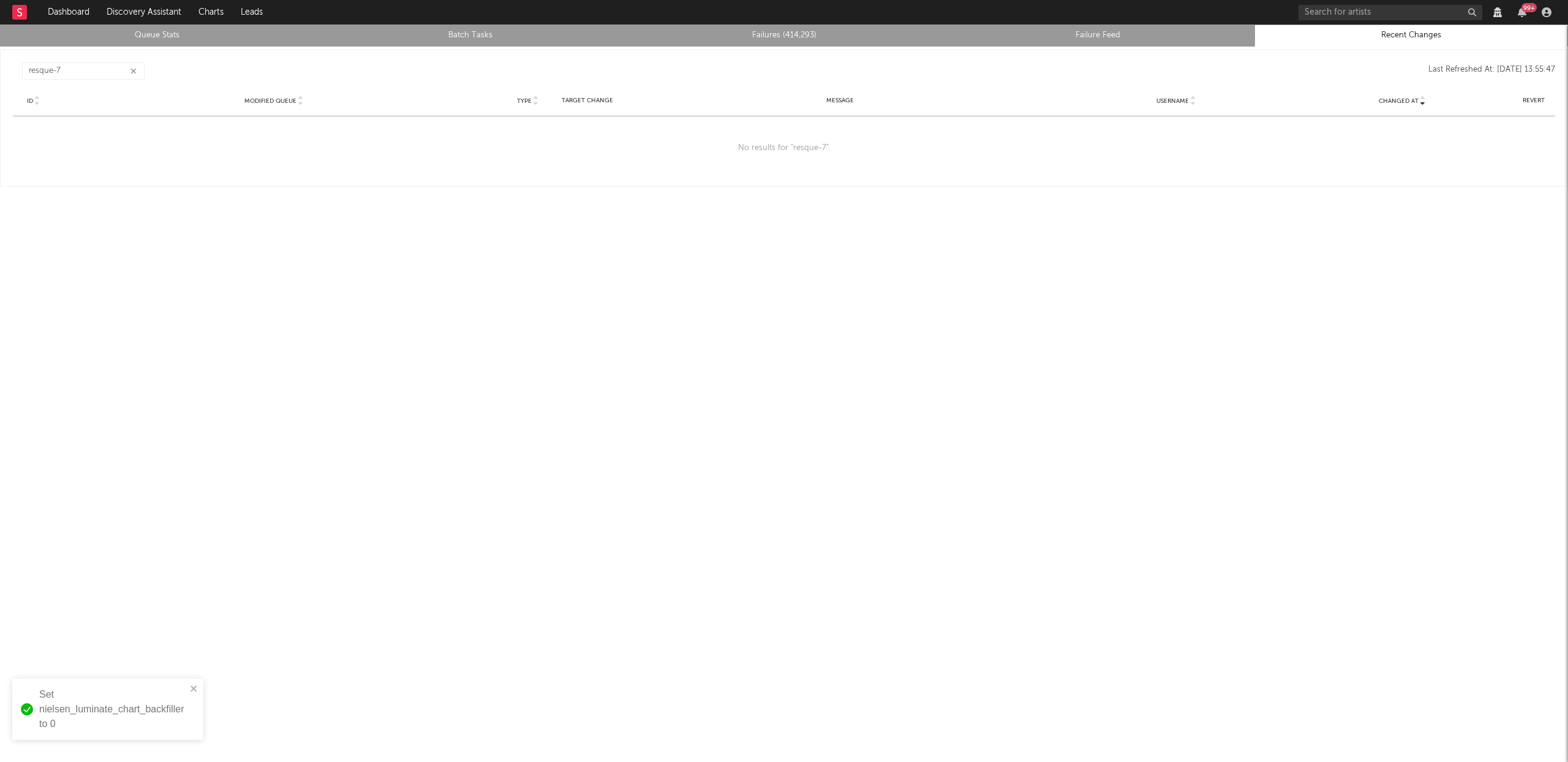
click at [135, 69] on icon "button" at bounding box center [133, 71] width 6 height 8
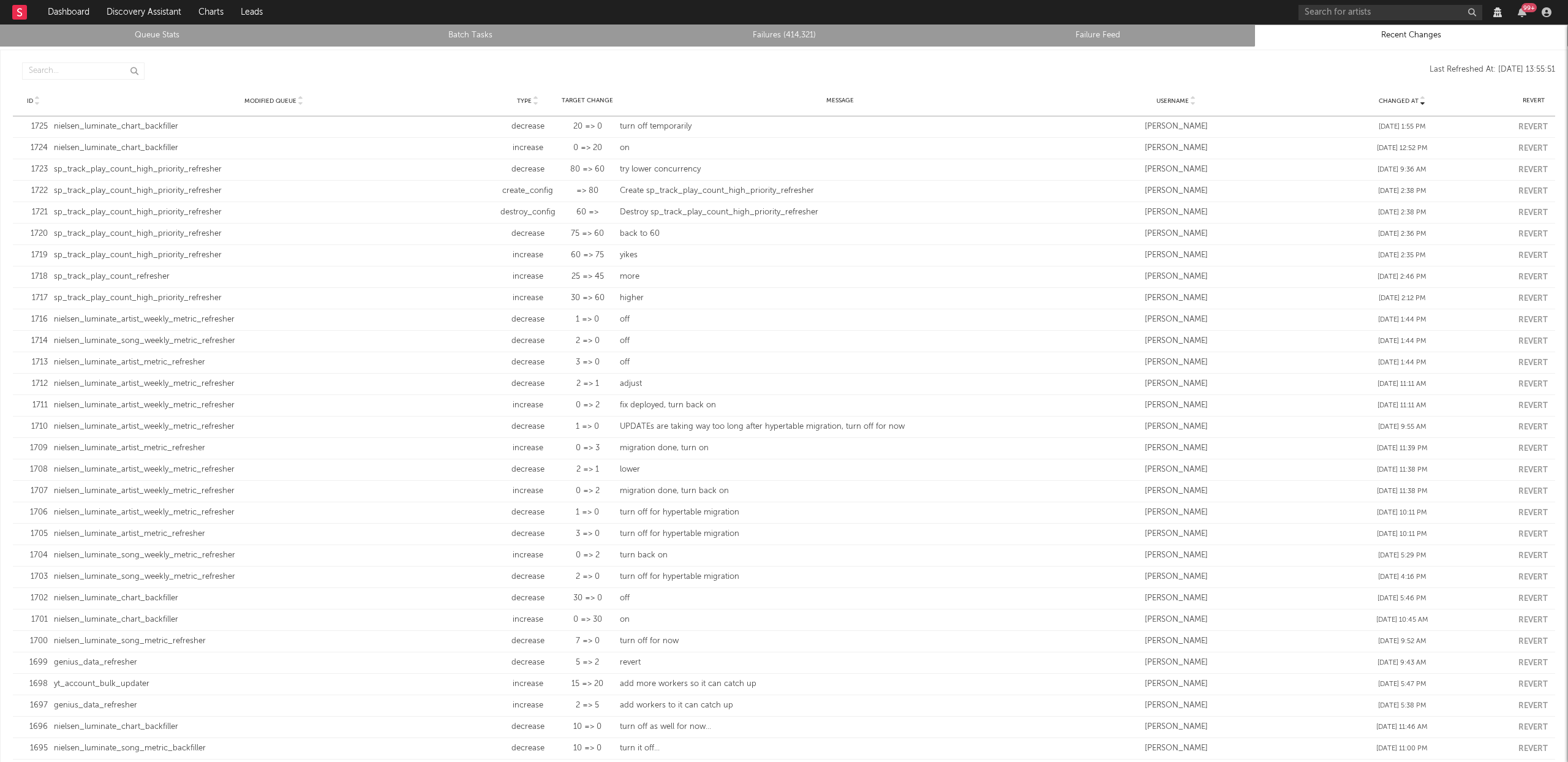
click at [154, 33] on link "Queue Stats" at bounding box center [157, 35] width 300 height 15
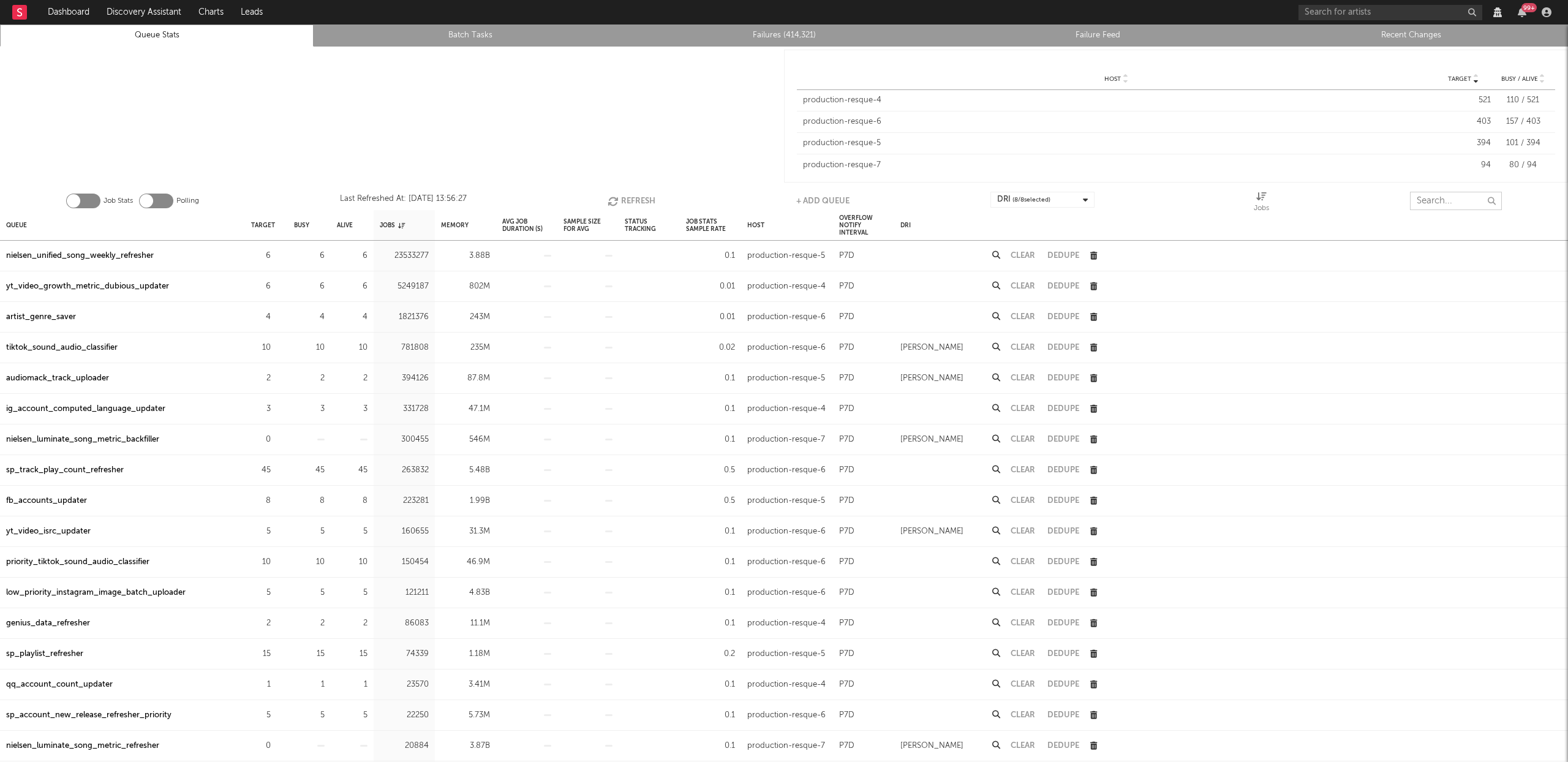
click at [1446, 200] on input "text" at bounding box center [1456, 201] width 92 height 18
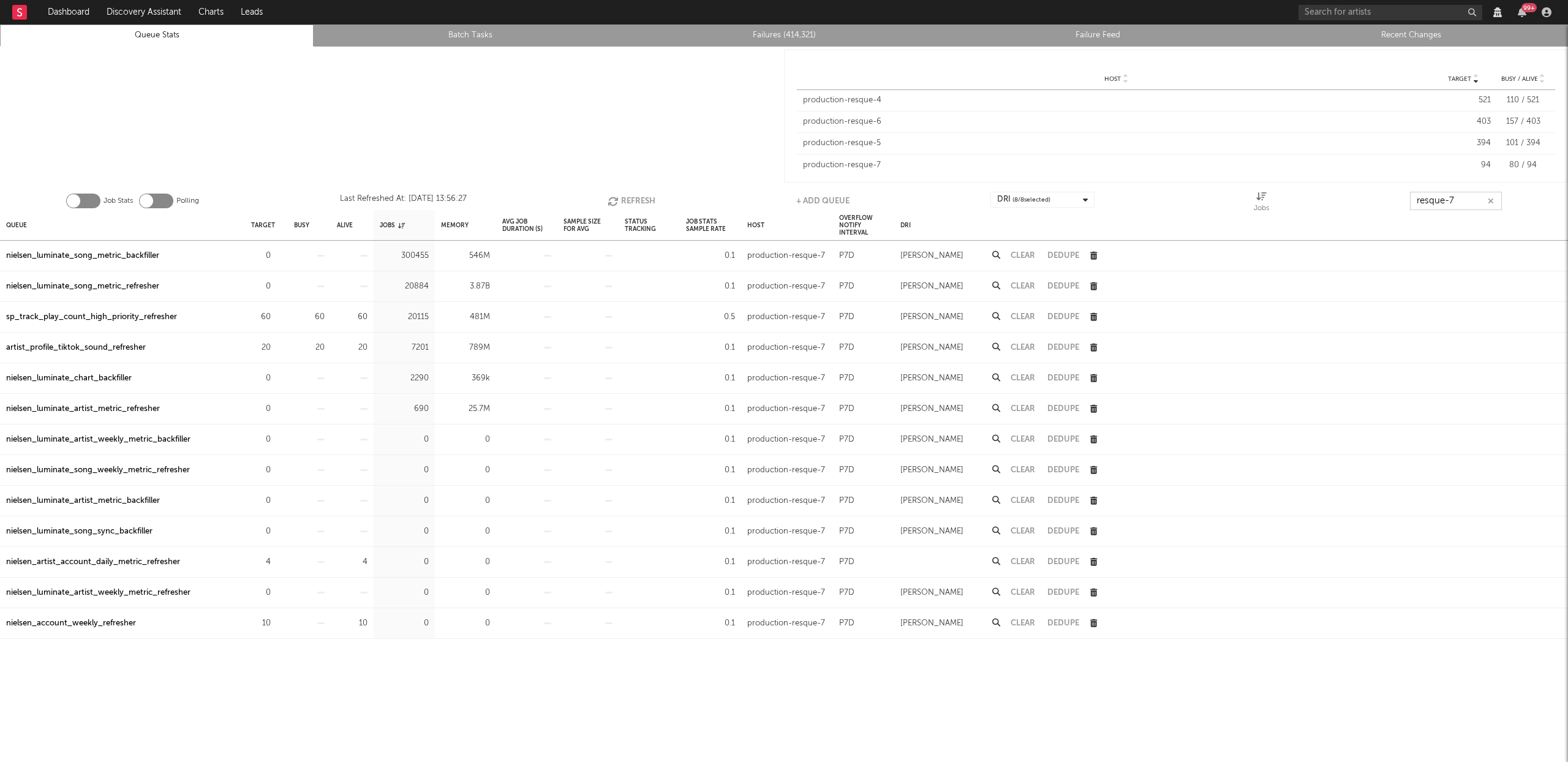
click at [636, 195] on button "Refresh" at bounding box center [632, 201] width 48 height 18
type input "resque-7"
click at [622, 204] on button "Refresh" at bounding box center [631, 201] width 48 height 18
click at [1434, 40] on link "Recent Changes" at bounding box center [1412, 35] width 300 height 15
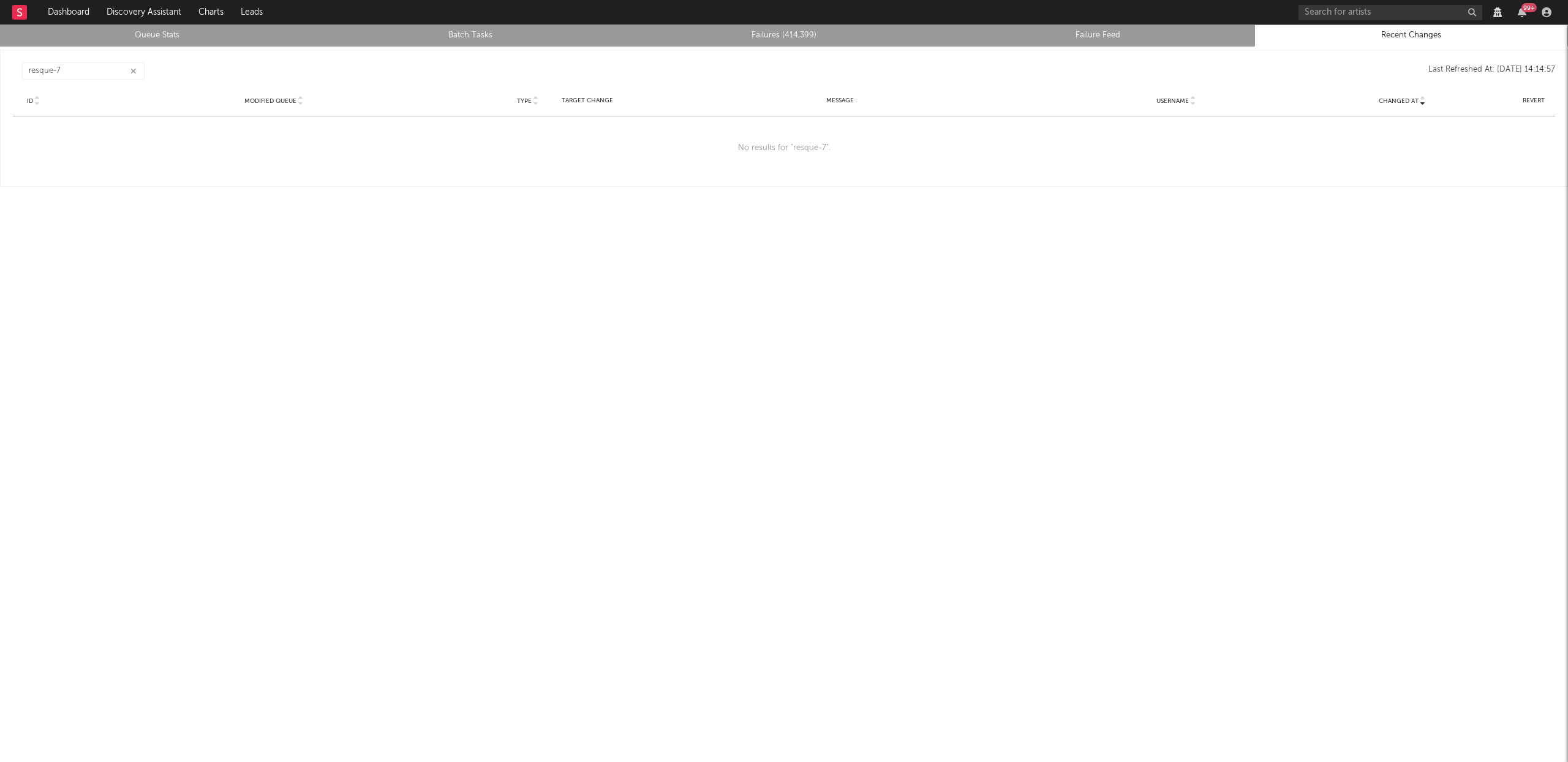
click at [131, 67] on icon "button" at bounding box center [133, 71] width 6 height 8
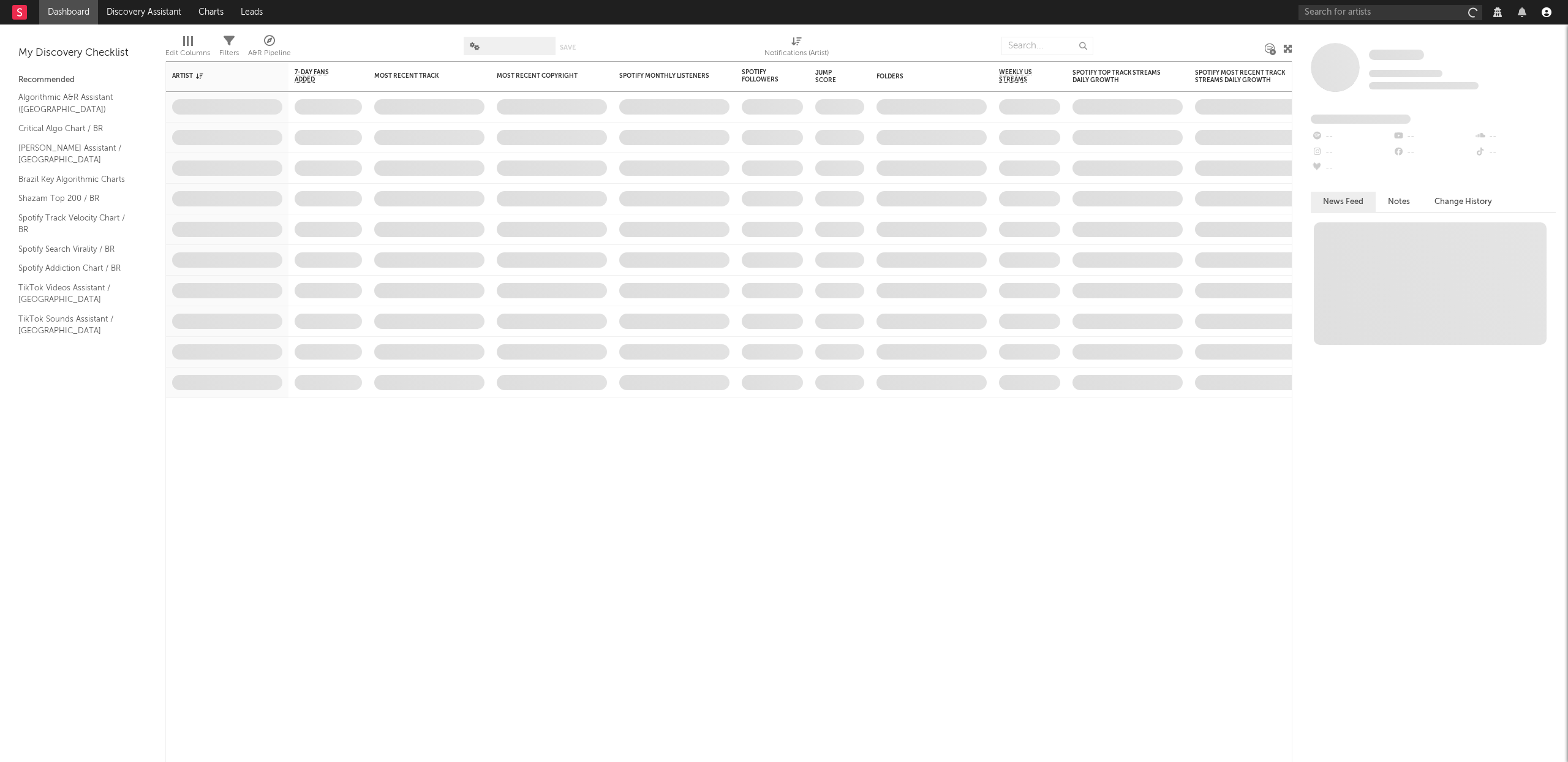
click at [1547, 13] on icon "button" at bounding box center [1546, 13] width 10 height 10
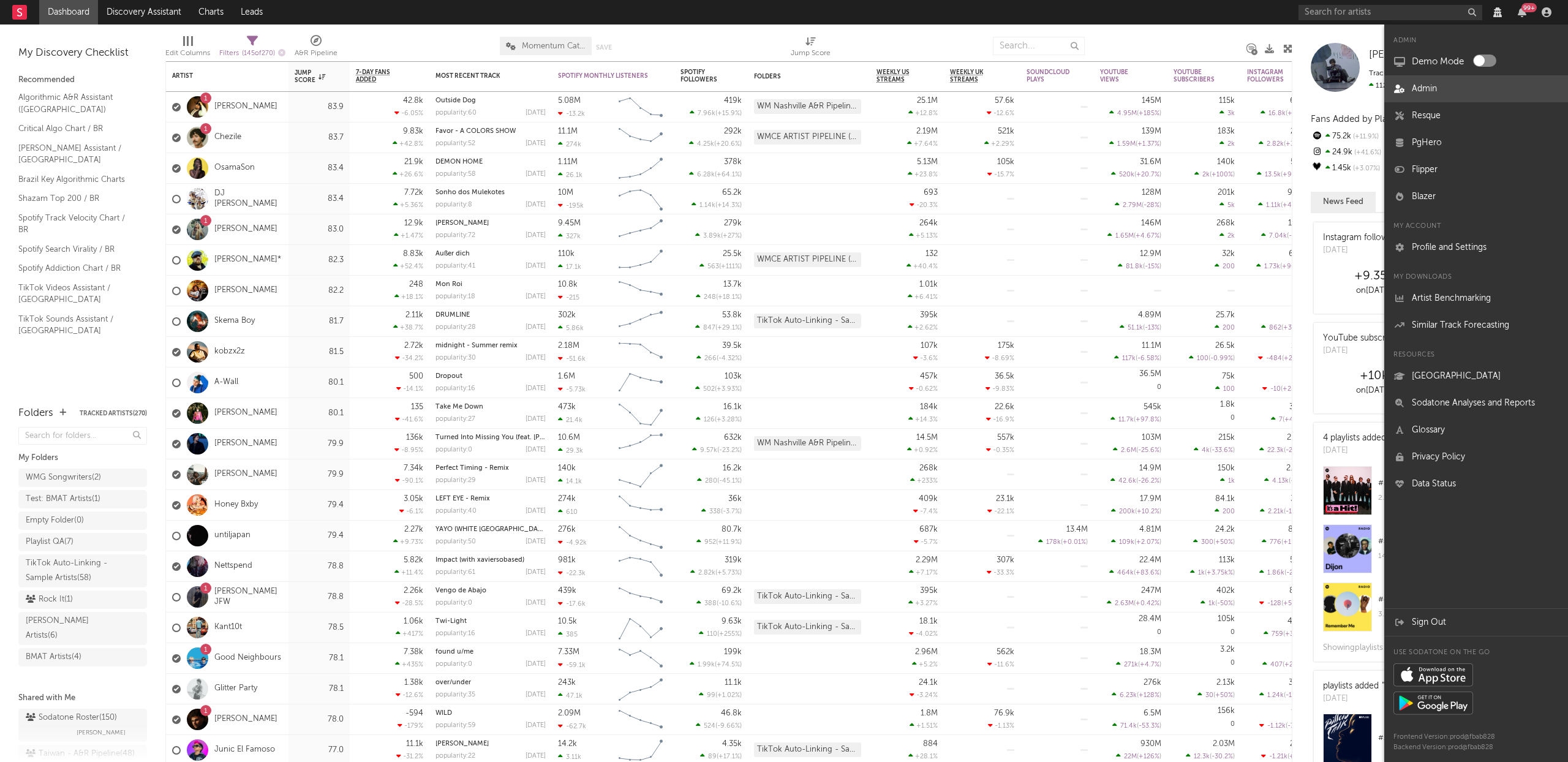
click at [1424, 91] on link "Admin" at bounding box center [1476, 88] width 184 height 27
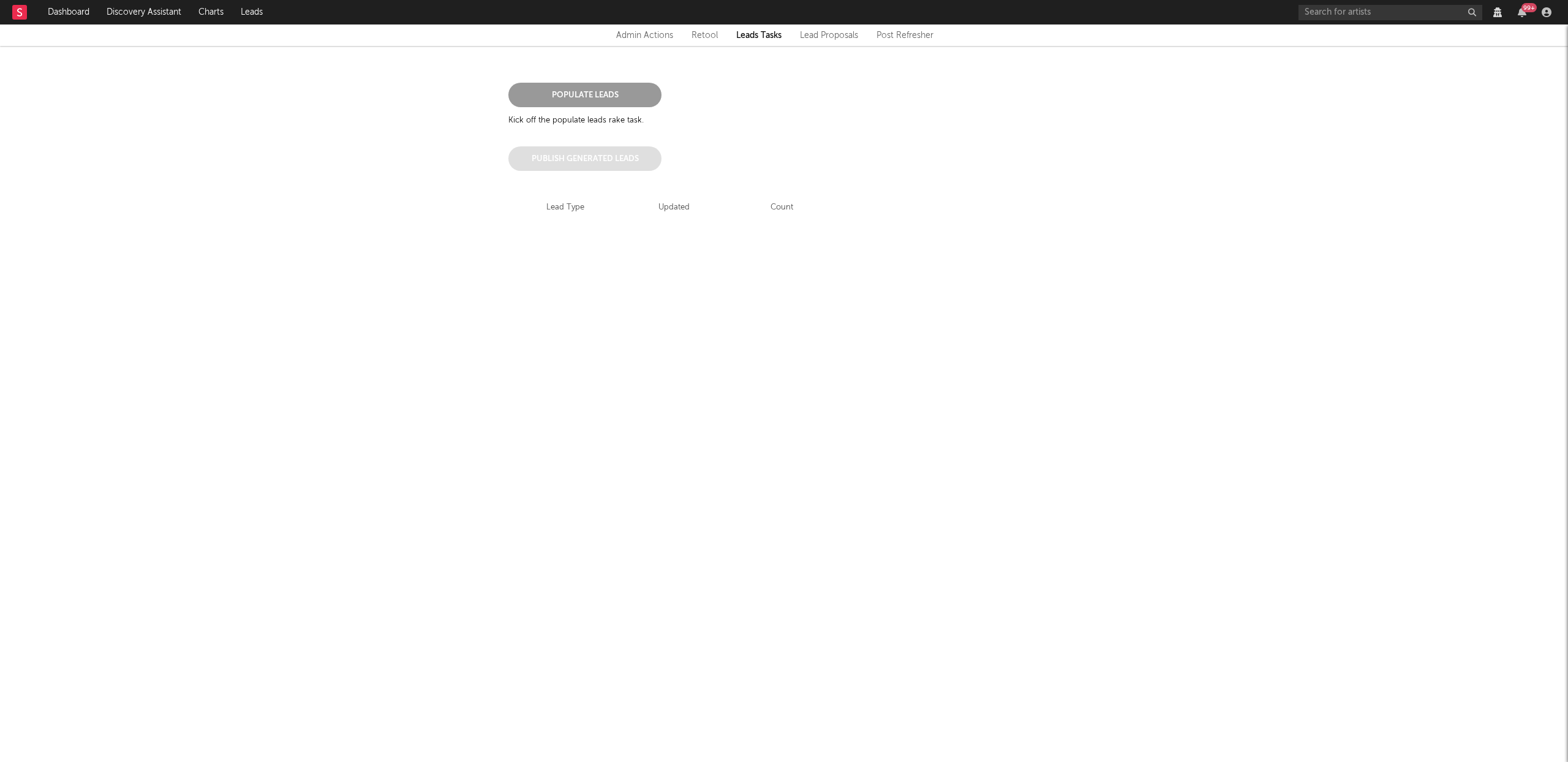
click at [645, 38] on div "Admin Actions" at bounding box center [645, 35] width 57 height 15
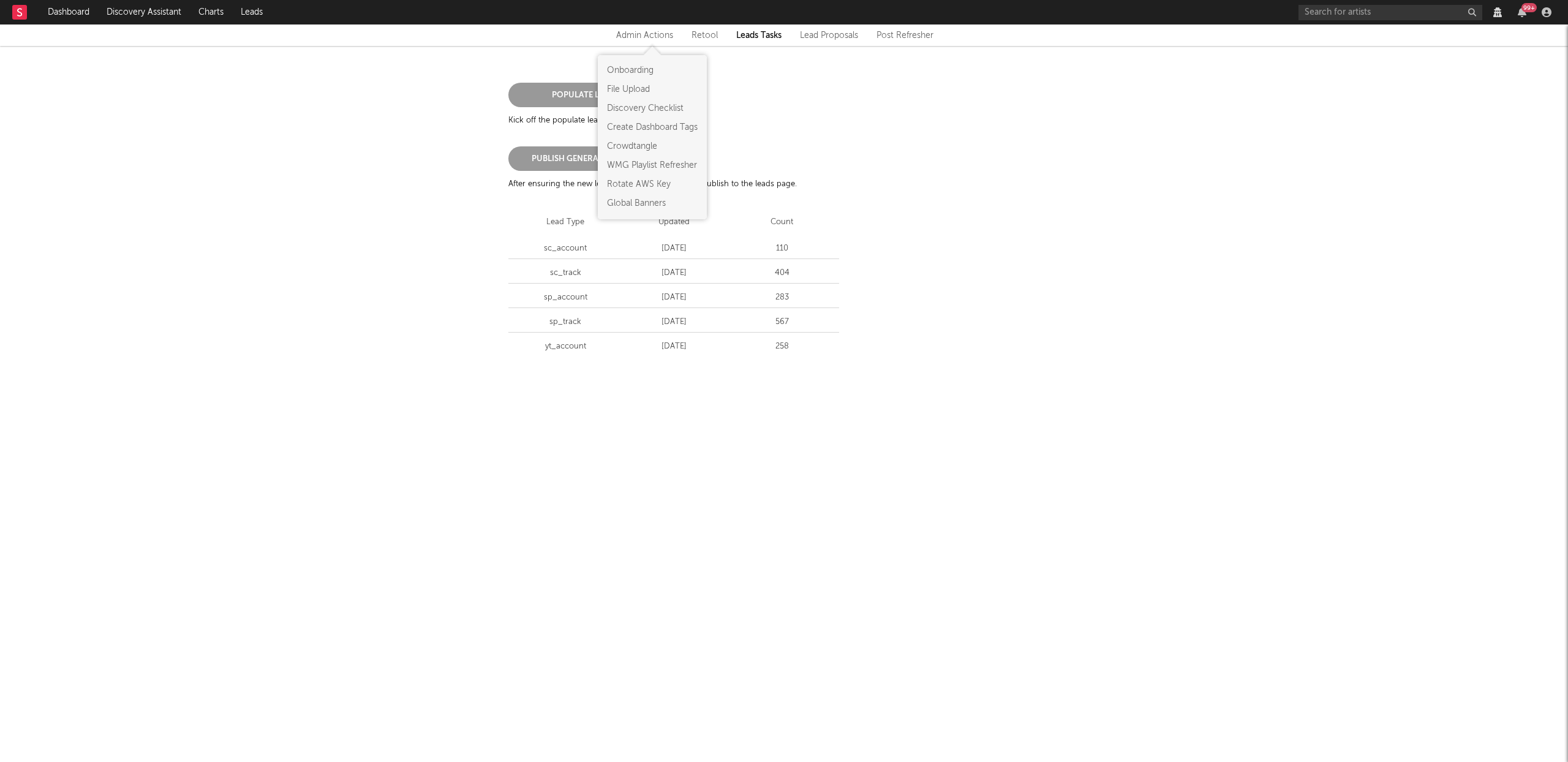
click at [637, 185] on link "Rotate AWS Key" at bounding box center [652, 185] width 91 height 13
